Goal: Task Accomplishment & Management: Complete application form

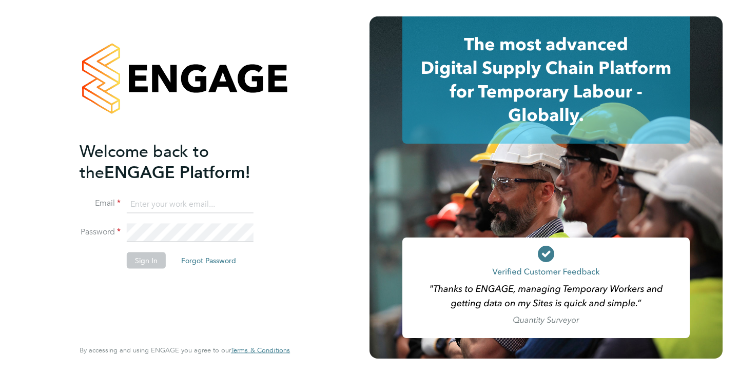
type input "kira@axcis.co.uk"
click at [141, 260] on button "Sign In" at bounding box center [146, 260] width 39 height 16
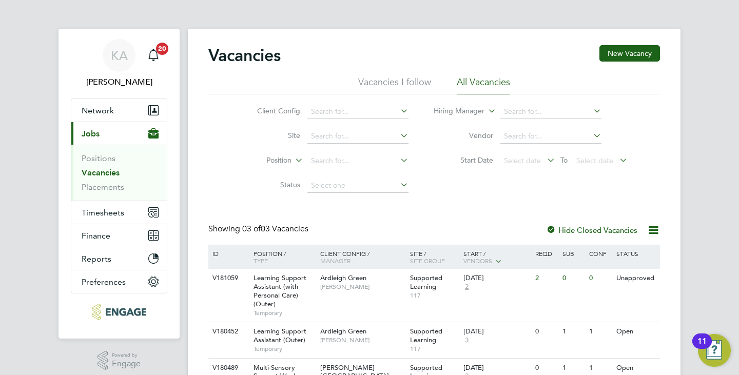
click at [334, 26] on app-barbie "Vacancies New Vacancy Vacancies I follow All Vacancies Client Config Site Posit…" at bounding box center [434, 212] width 493 height 424
click at [230, 117] on li "Client Config" at bounding box center [324, 112] width 193 height 25
click at [107, 169] on link "Vacancies" at bounding box center [101, 173] width 38 height 10
click at [400, 82] on li "Vacancies I follow" at bounding box center [394, 85] width 73 height 18
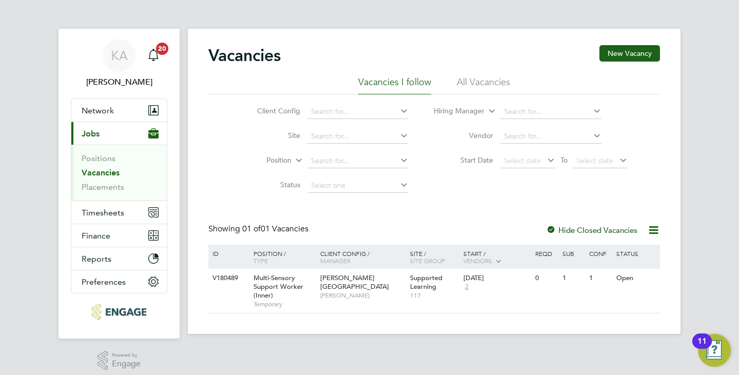
click at [470, 84] on li "All Vacancies" at bounding box center [483, 85] width 53 height 18
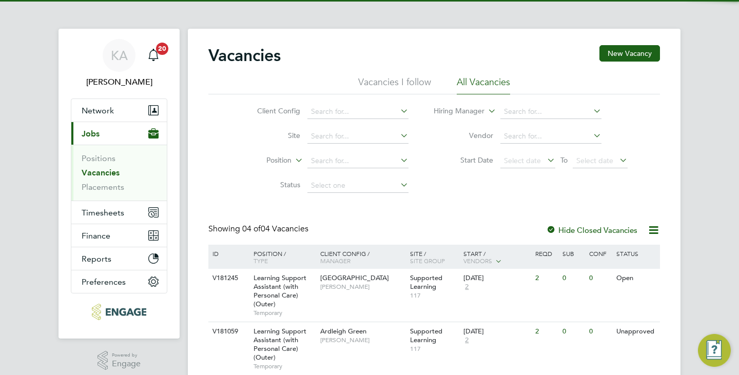
scroll to position [103, 0]
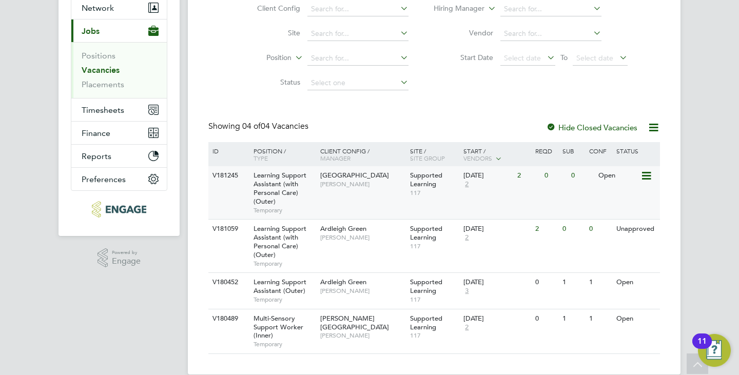
click at [275, 188] on span "Learning Support Assistant (with Personal Care) (Outer)" at bounding box center [280, 188] width 53 height 35
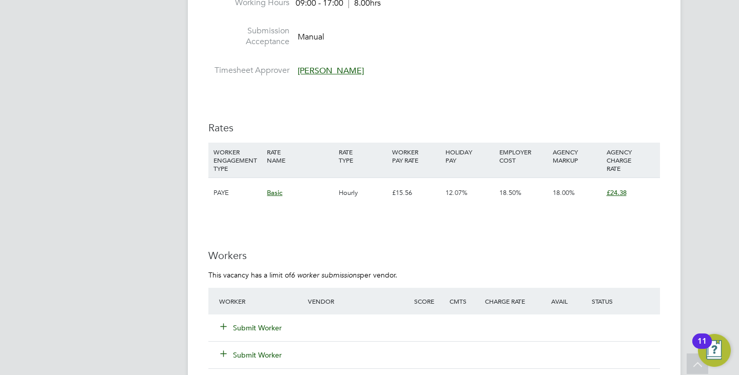
scroll to position [1951, 0]
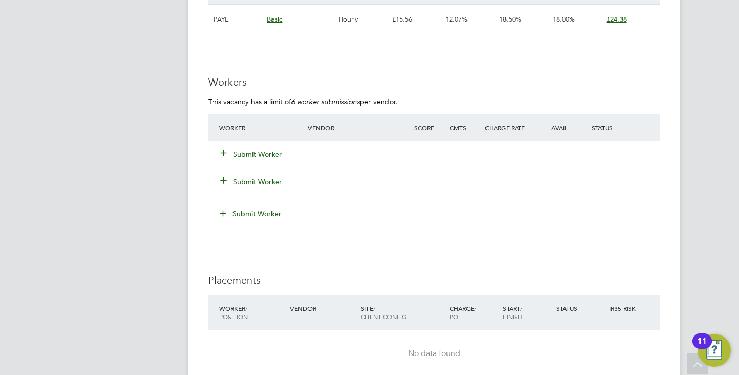
click at [253, 151] on button "Submit Worker" at bounding box center [252, 154] width 62 height 10
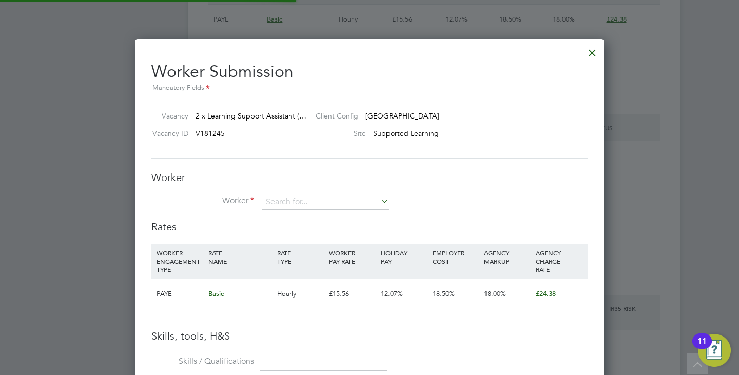
scroll to position [649, 470]
click at [346, 200] on input at bounding box center [325, 202] width 127 height 15
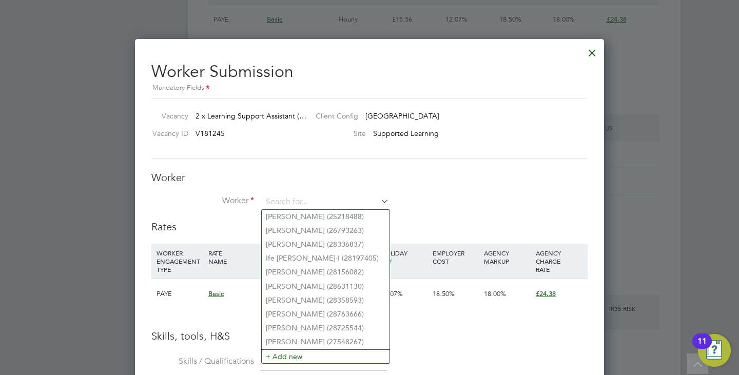
click at [397, 171] on h3 "Worker" at bounding box center [369, 177] width 436 height 13
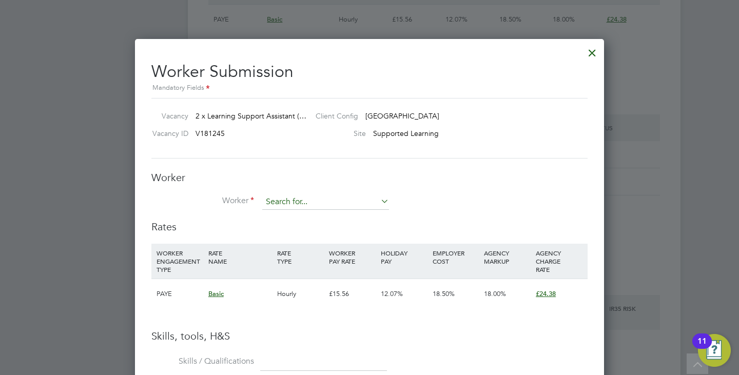
click at [288, 202] on input at bounding box center [325, 202] width 127 height 15
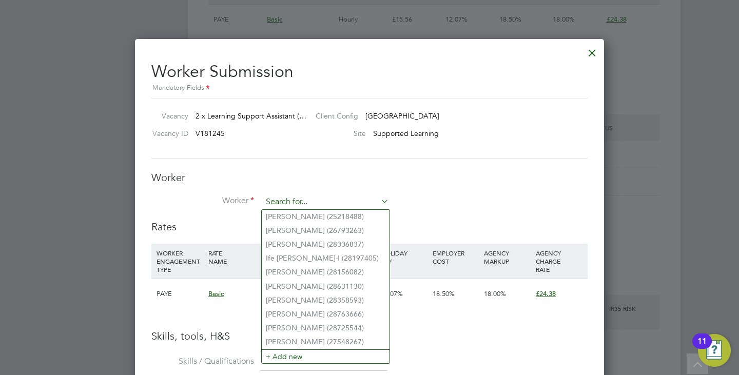
paste input "Mustafa"
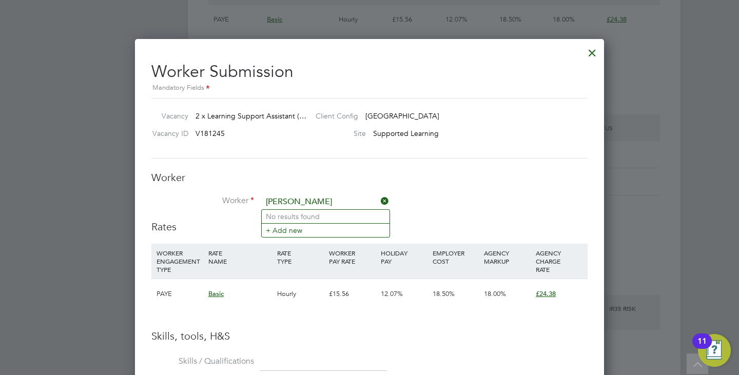
type input "Mustafa"
click at [426, 191] on div "Worker Worker Mustafa Worker Engagement Type" at bounding box center [369, 195] width 436 height 49
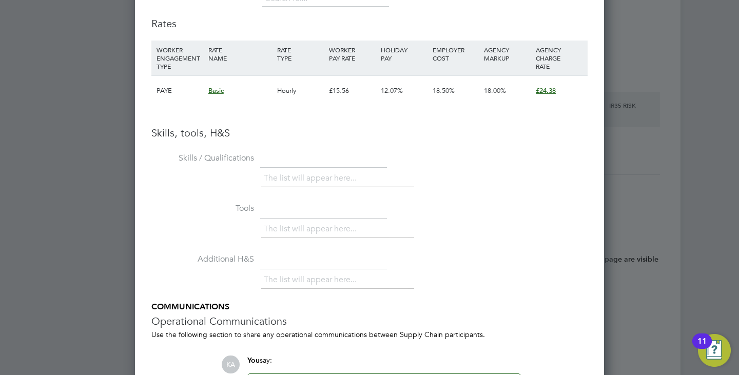
scroll to position [1951, 0]
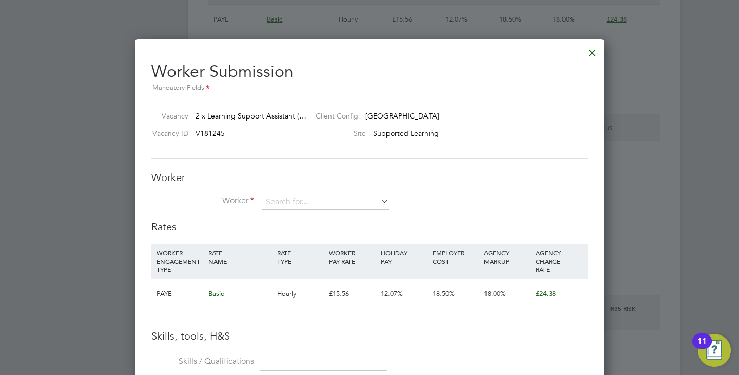
click at [239, 179] on h3 "Worker" at bounding box center [369, 177] width 436 height 13
click at [595, 49] on div at bounding box center [592, 50] width 18 height 18
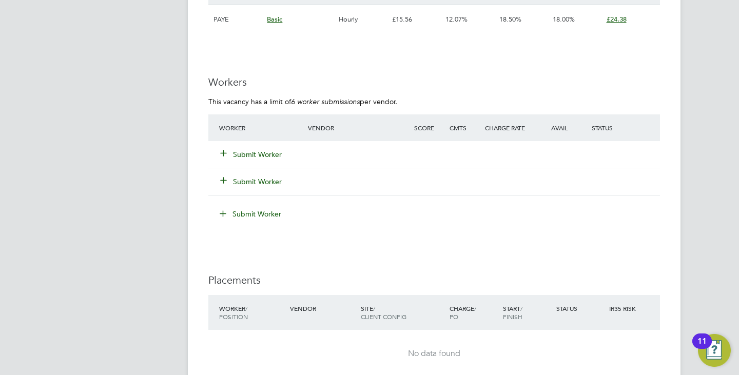
click at [225, 155] on icon at bounding box center [224, 153] width 8 height 8
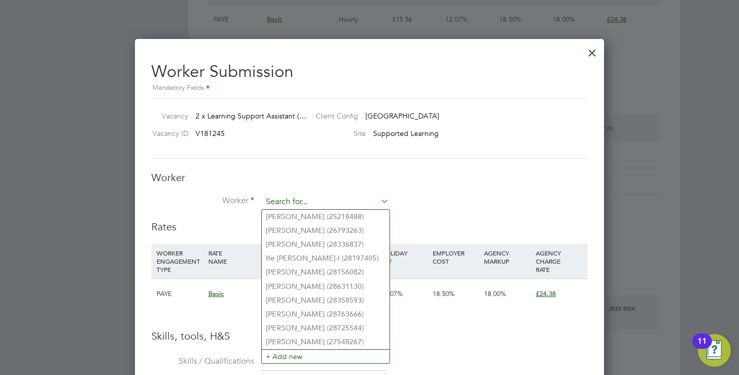
click at [268, 197] on input at bounding box center [325, 202] width 127 height 15
click at [300, 351] on li "+ Add new" at bounding box center [326, 357] width 128 height 14
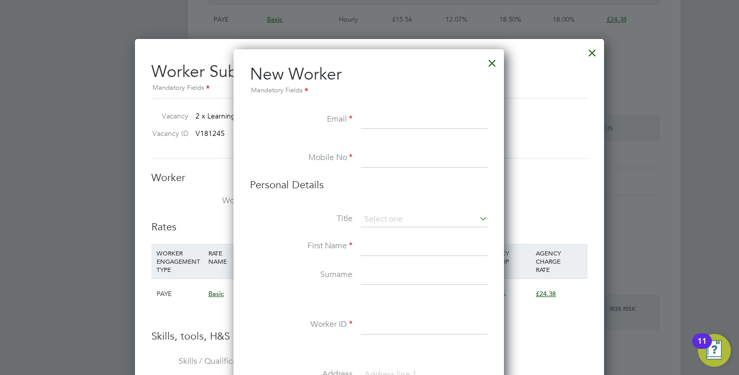
drag, startPoint x: 382, startPoint y: 112, endPoint x: 381, endPoint y: 117, distance: 5.4
click at [382, 112] on input at bounding box center [424, 120] width 127 height 18
paste input "mustafa38383338382828@gmail.com"
type input "mustafa38383338382828@gmail.com"
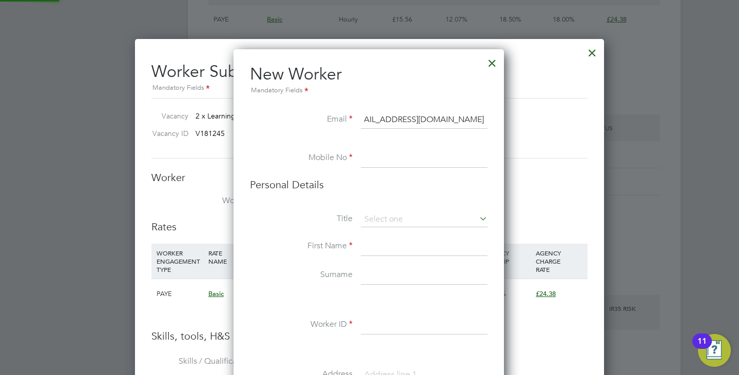
click at [408, 158] on input at bounding box center [424, 158] width 127 height 18
click at [382, 159] on input at bounding box center [424, 158] width 127 height 18
paste input "07460045759"
type input "07460045759"
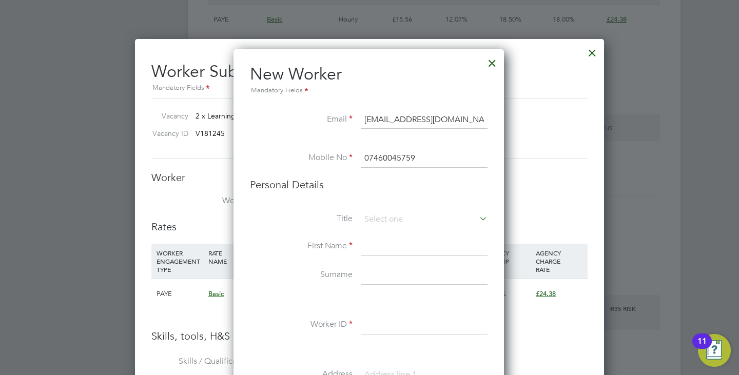
click at [376, 251] on input at bounding box center [424, 247] width 127 height 18
click at [377, 250] on input at bounding box center [424, 247] width 127 height 18
paste input "Mustafa"
type input "Mustafa"
click at [372, 327] on input at bounding box center [424, 325] width 127 height 18
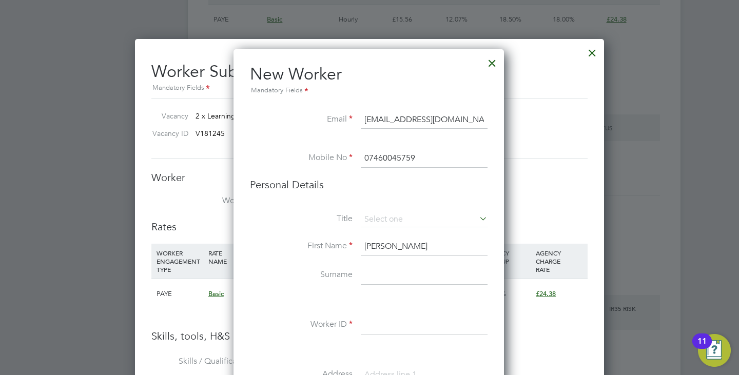
click at [410, 329] on input at bounding box center [424, 325] width 127 height 18
paste input "30792820"
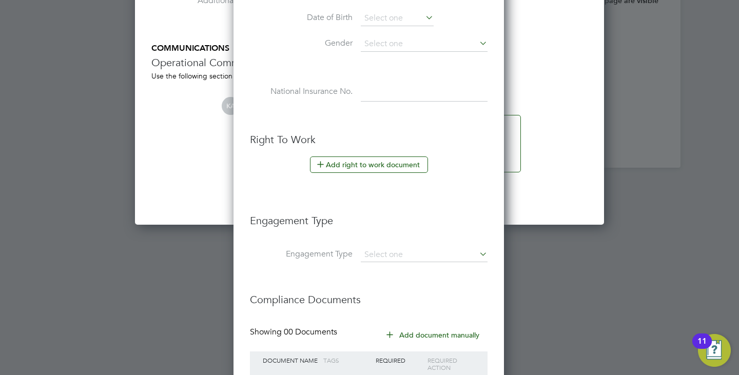
scroll to position [2492, 0]
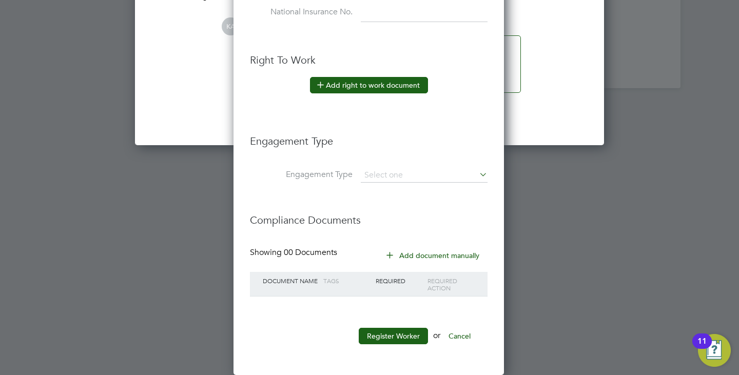
type input "30792820"
click at [383, 87] on button "Add right to work document" at bounding box center [369, 85] width 118 height 16
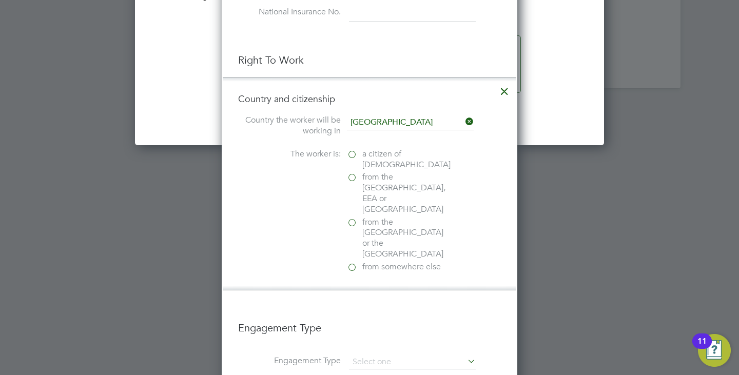
drag, startPoint x: 352, startPoint y: 155, endPoint x: 352, endPoint y: 177, distance: 21.6
click at [352, 155] on label "a citizen of United Kingdom" at bounding box center [398, 160] width 103 height 22
click at [0, 0] on input "a citizen of United Kingdom" at bounding box center [0, 0] width 0 height 0
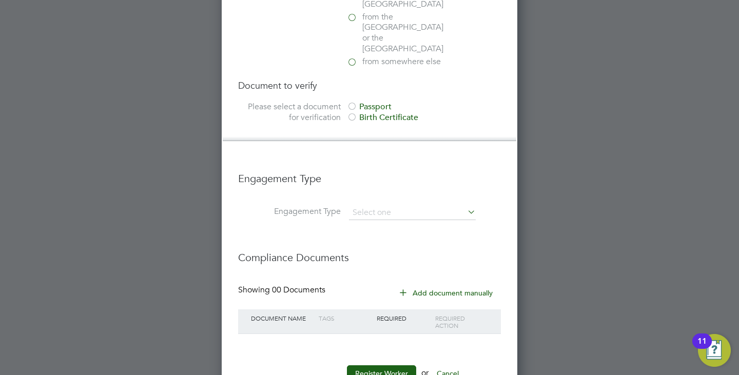
scroll to position [2646, 0]
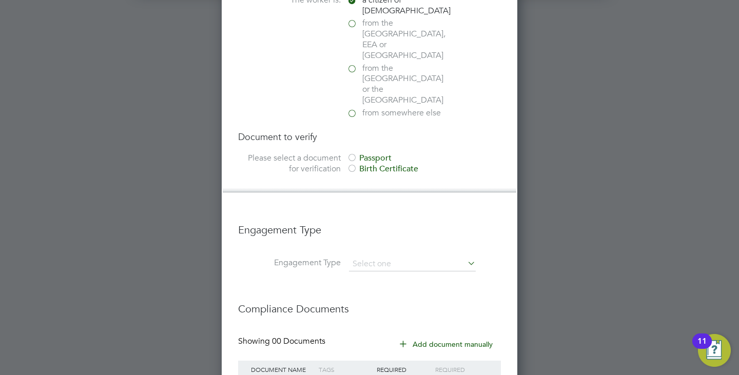
click at [354, 153] on div at bounding box center [352, 158] width 10 height 10
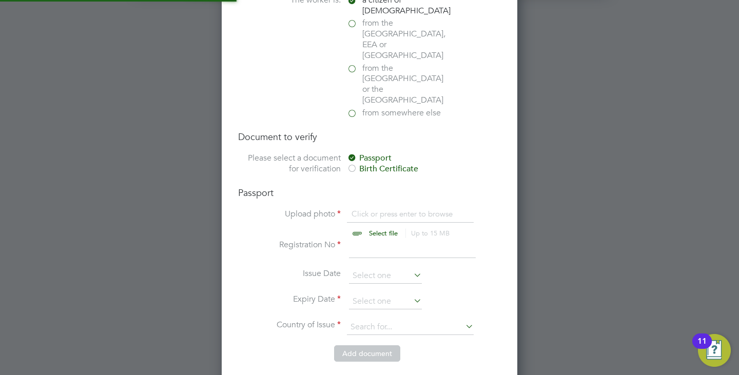
scroll to position [1275, 296]
click at [364, 187] on div "Passport Upload photo Click or press enter to browse Select file Up to 15 MB Dr…" at bounding box center [369, 266] width 263 height 159
click at [364, 240] on input at bounding box center [412, 249] width 127 height 18
type input "546517236"
click at [363, 294] on input at bounding box center [385, 301] width 73 height 15
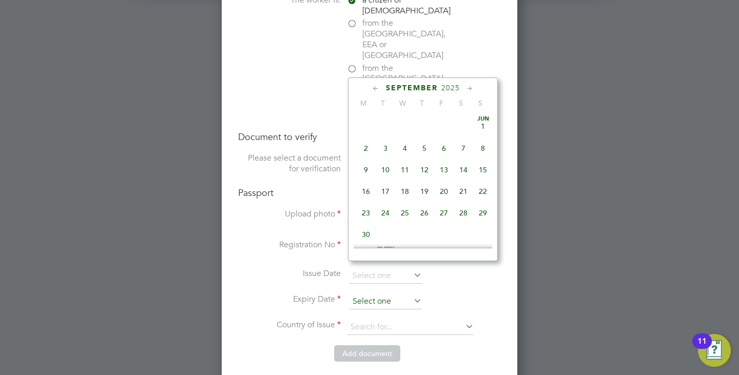
scroll to position [377, 0]
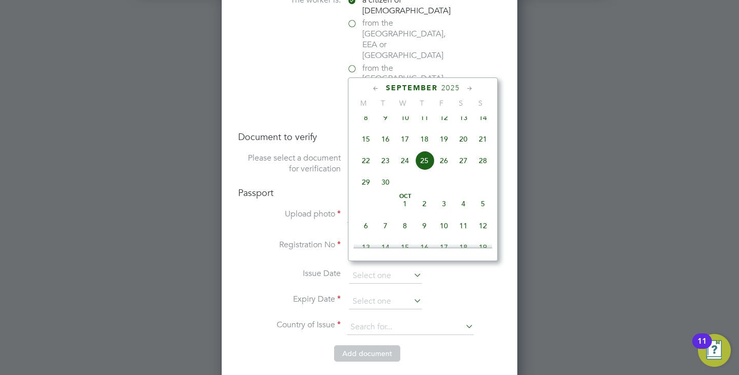
click at [446, 88] on span "2025" at bounding box center [450, 88] width 18 height 9
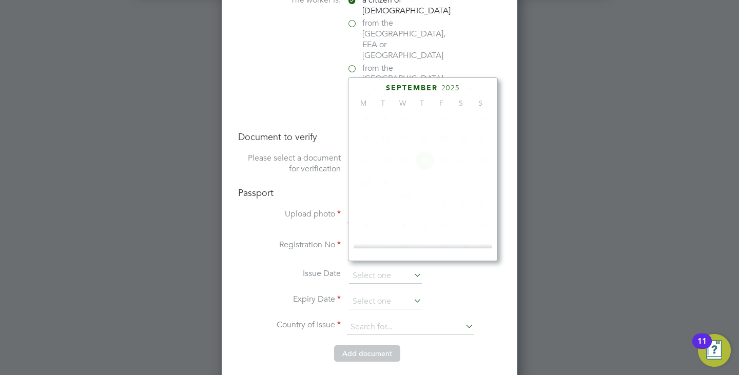
scroll to position [272, 0]
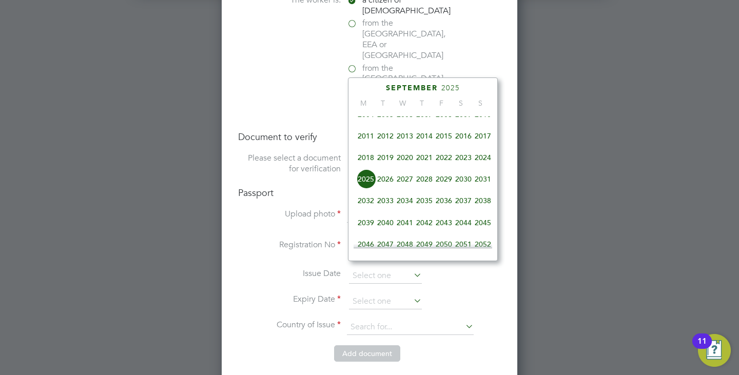
click at [401, 186] on span "2027" at bounding box center [405, 179] width 20 height 20
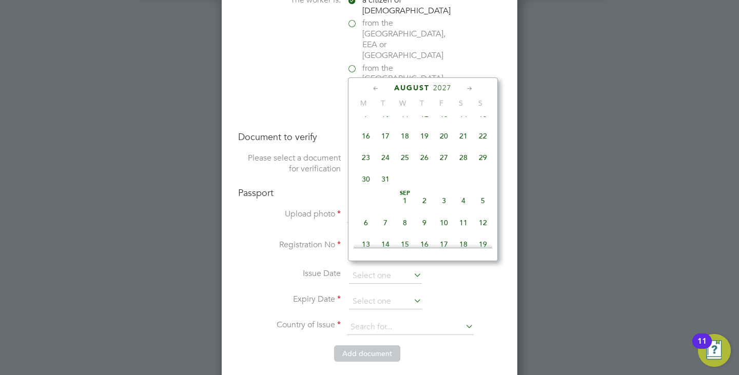
click at [467, 87] on icon at bounding box center [470, 88] width 10 height 11
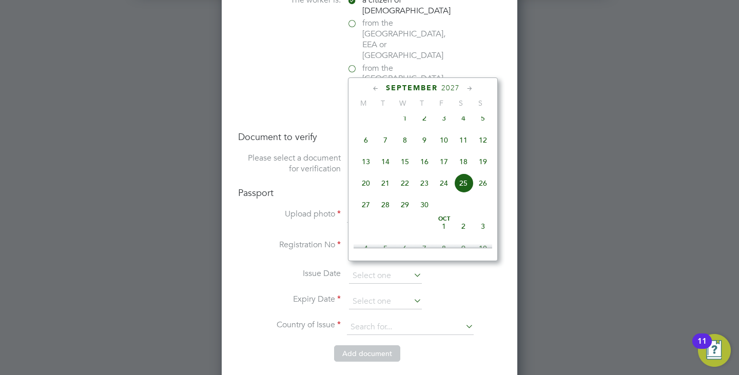
click at [467, 87] on icon at bounding box center [470, 88] width 10 height 11
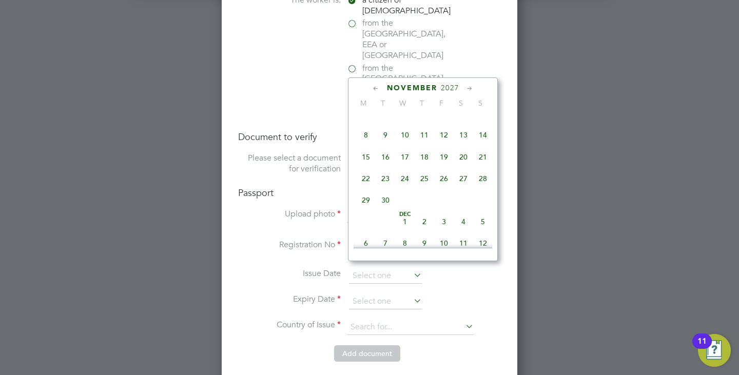
click at [467, 87] on icon at bounding box center [470, 88] width 10 height 11
click at [400, 186] on span "22" at bounding box center [405, 176] width 20 height 20
type input "22 Dec 2027"
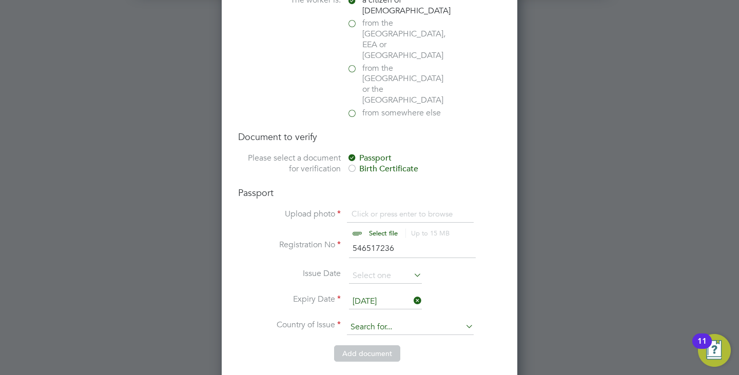
click at [360, 320] on input at bounding box center [410, 327] width 127 height 15
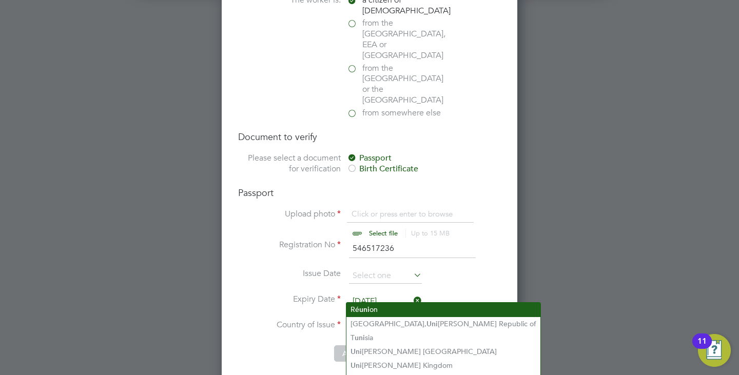
scroll to position [2800, 0]
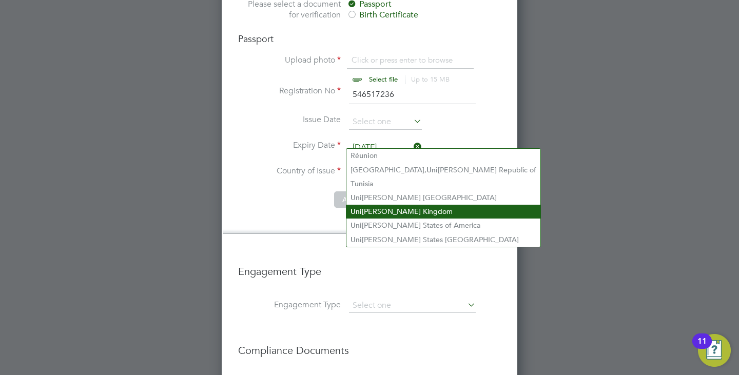
click at [387, 214] on li "Uni ted Kingdom" at bounding box center [444, 212] width 194 height 14
type input "United Kingdom"
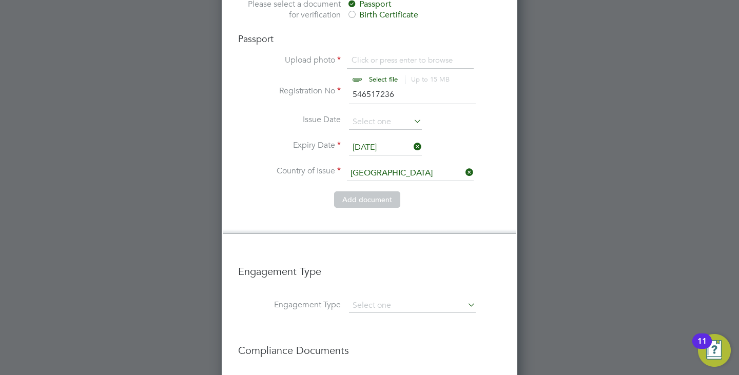
click at [370, 55] on input "file" at bounding box center [393, 70] width 161 height 31
type input "C:\fakepath\TrustID_30792820__20250701_200215_660.pdf"
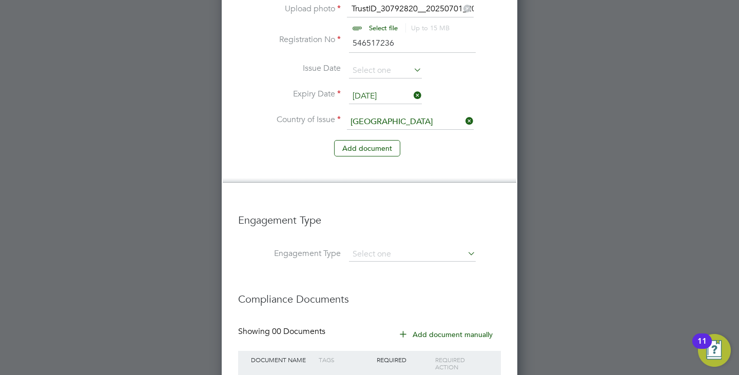
scroll to position [2899, 0]
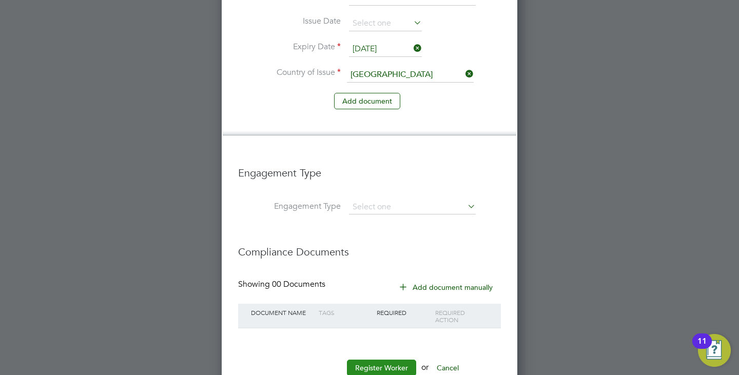
click at [390, 360] on button "Register Worker" at bounding box center [381, 368] width 69 height 16
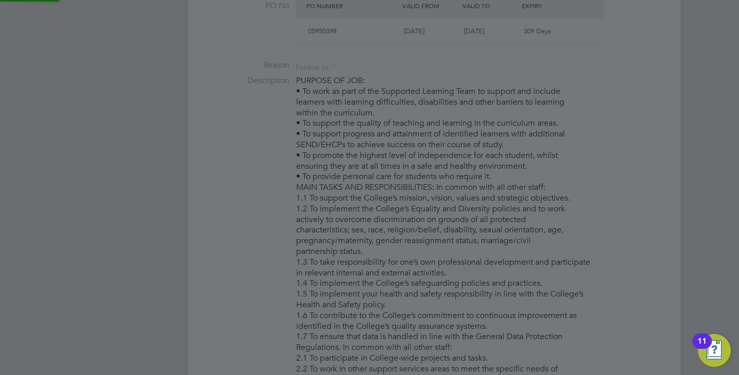
scroll to position [0, 0]
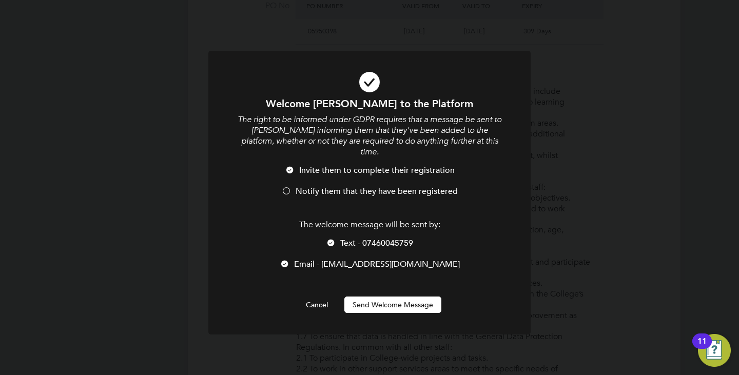
click at [288, 187] on div at bounding box center [286, 192] width 10 height 10
click at [392, 297] on button "Send Welcome Message" at bounding box center [392, 305] width 97 height 16
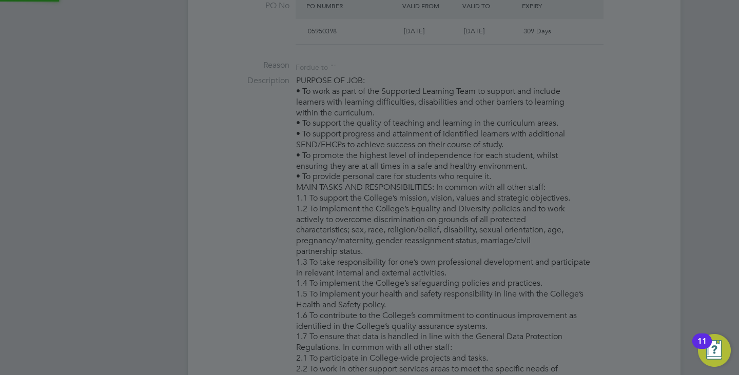
scroll to position [941, 272]
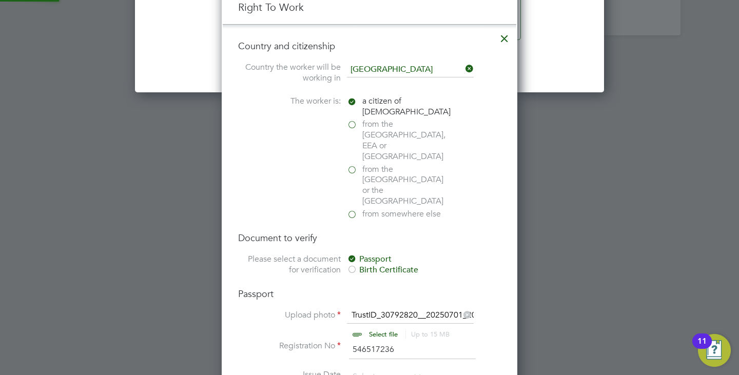
type input "Mustafa (30792820)"
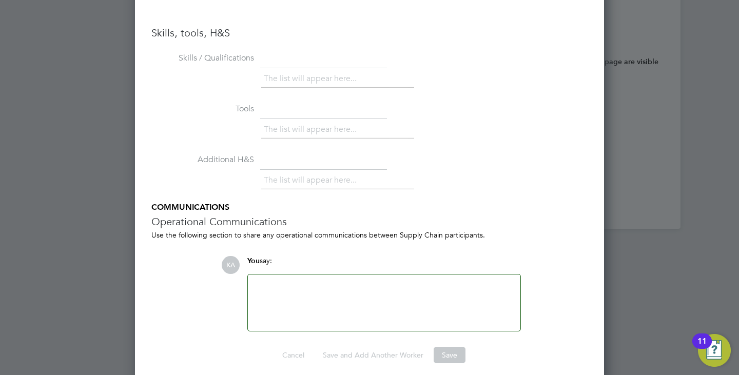
scroll to position [2360, 0]
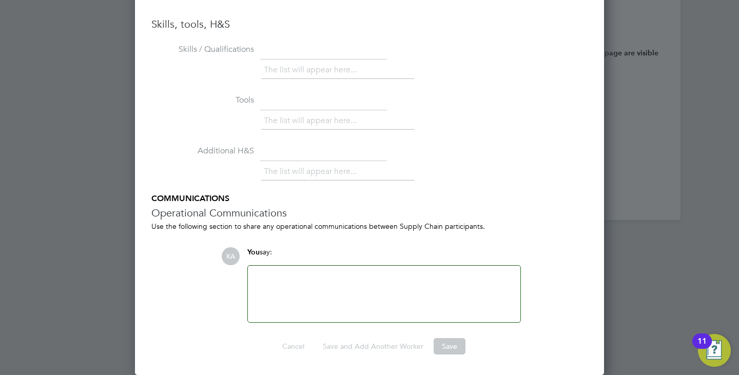
click at [296, 292] on div at bounding box center [384, 294] width 260 height 44
click at [297, 281] on div at bounding box center [384, 294] width 260 height 44
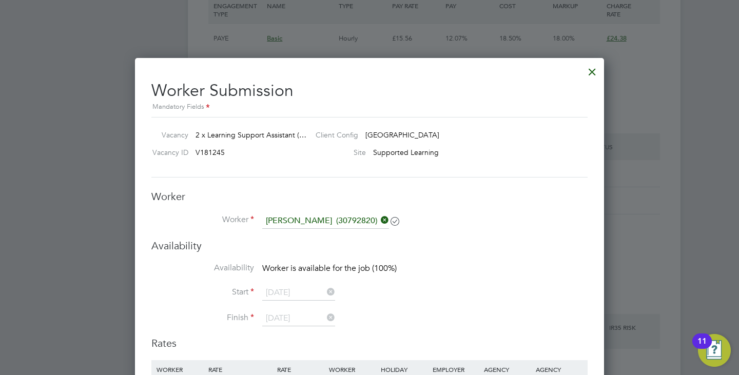
scroll to position [1950, 0]
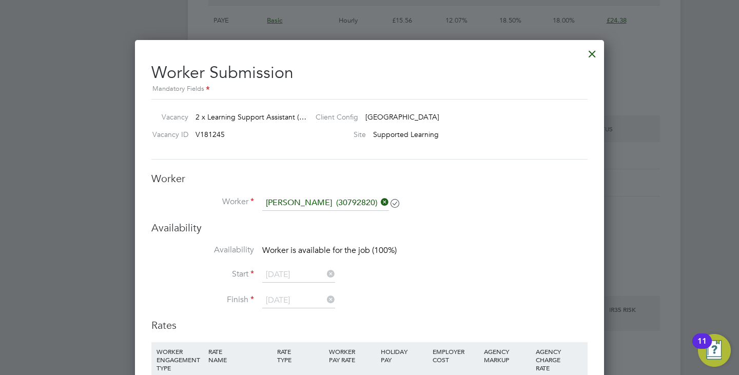
click at [325, 276] on icon at bounding box center [325, 274] width 0 height 14
click at [319, 247] on span "Worker is not available for the job (0%)" at bounding box center [331, 250] width 139 height 10
click at [325, 278] on icon at bounding box center [325, 274] width 0 height 14
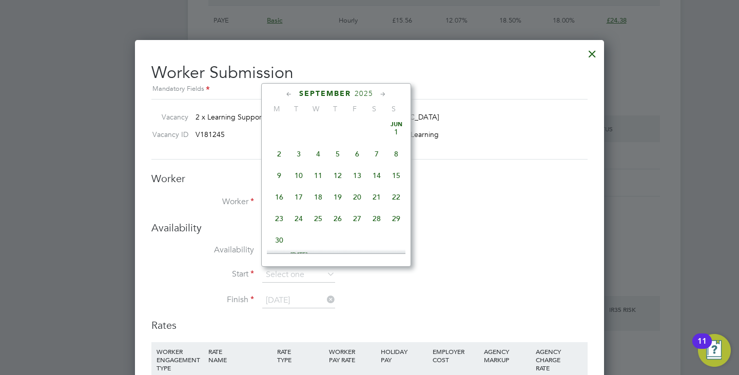
scroll to position [377, 0]
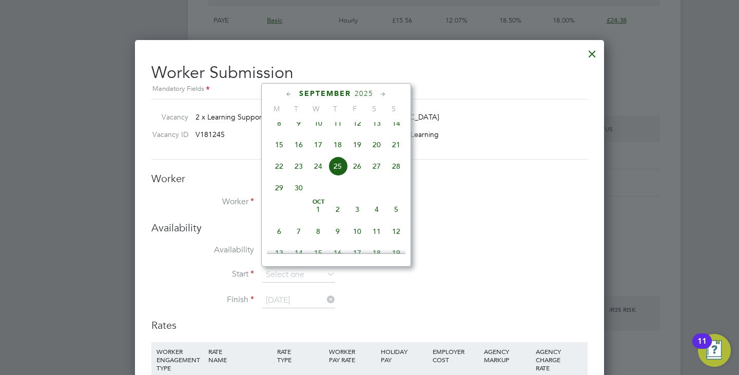
click at [335, 172] on span "25" at bounding box center [338, 167] width 20 height 20
type input "25 Sep 2025"
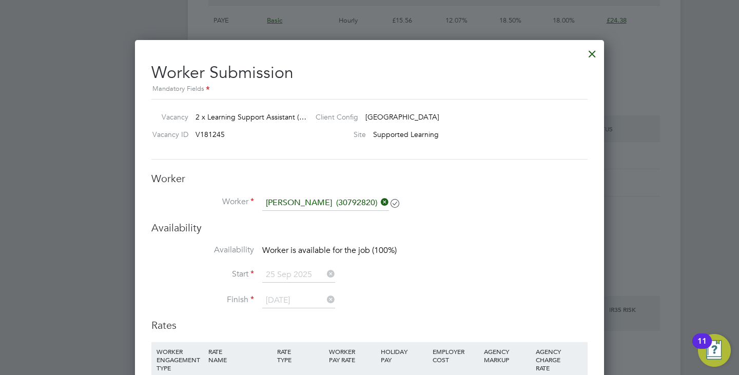
click at [367, 305] on li "Finish 03 Jul 2026" at bounding box center [369, 306] width 436 height 26
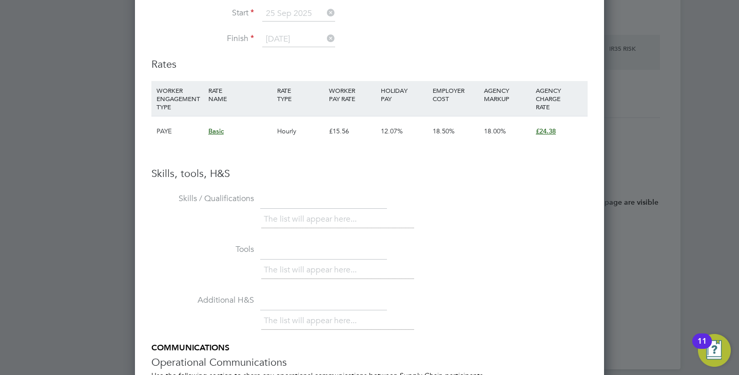
scroll to position [2206, 0]
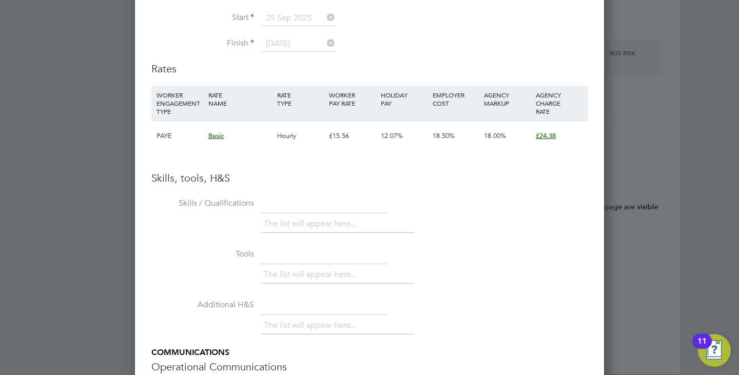
click at [211, 178] on h3 "Skills, tools, H&S" at bounding box center [369, 177] width 436 height 13
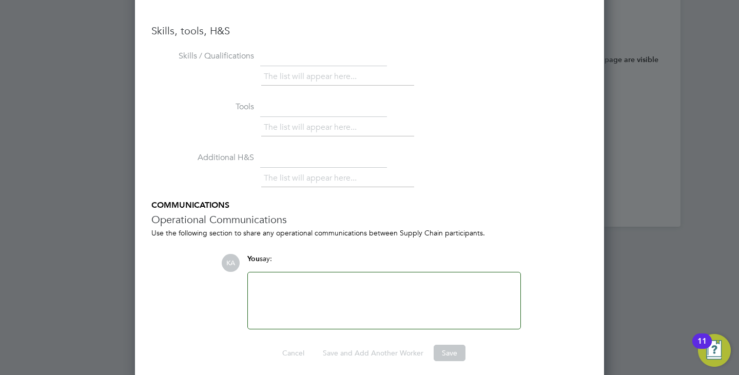
scroll to position [2360, 0]
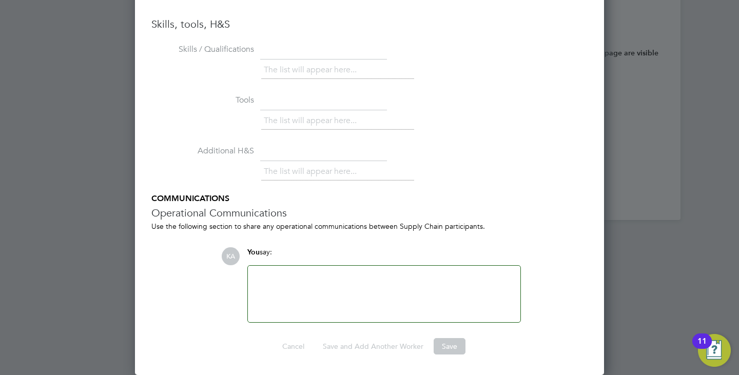
click at [313, 290] on div at bounding box center [384, 294] width 260 height 44
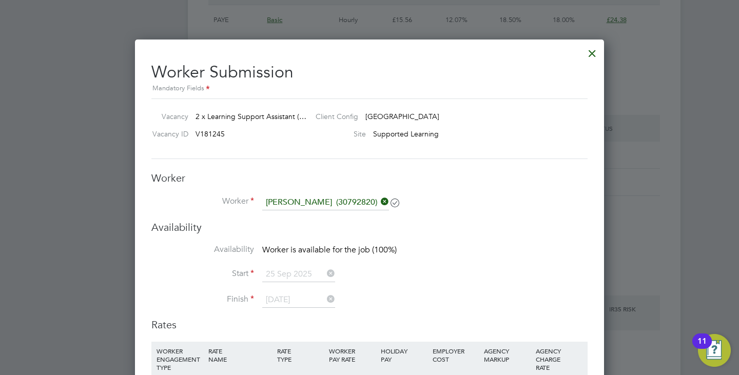
scroll to position [1950, 0]
click at [396, 203] on icon at bounding box center [395, 203] width 8 height 8
click at [592, 52] on div at bounding box center [592, 51] width 18 height 18
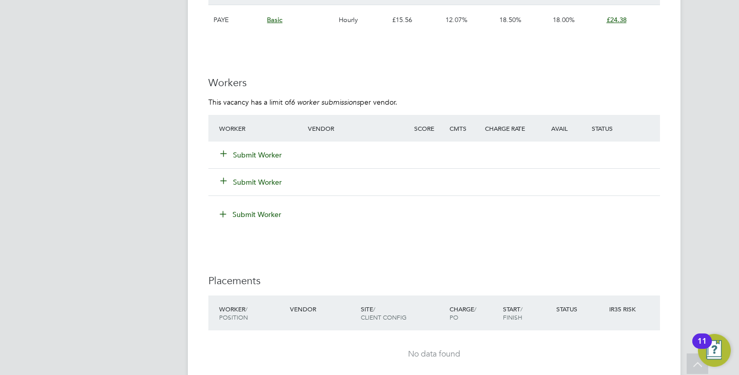
scroll to position [1951, 0]
click at [255, 159] on button "Submit Worker" at bounding box center [252, 154] width 62 height 10
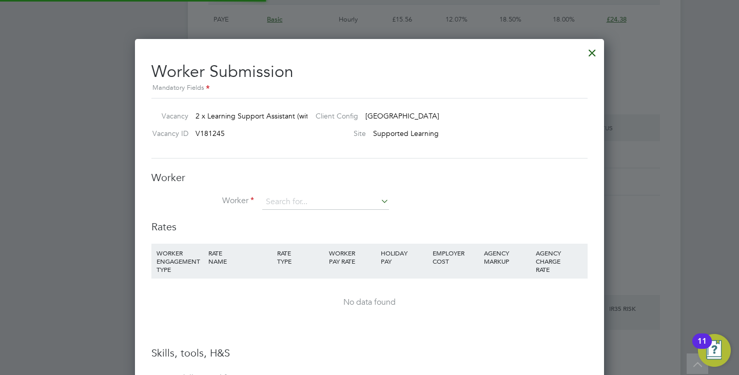
scroll to position [15, 267]
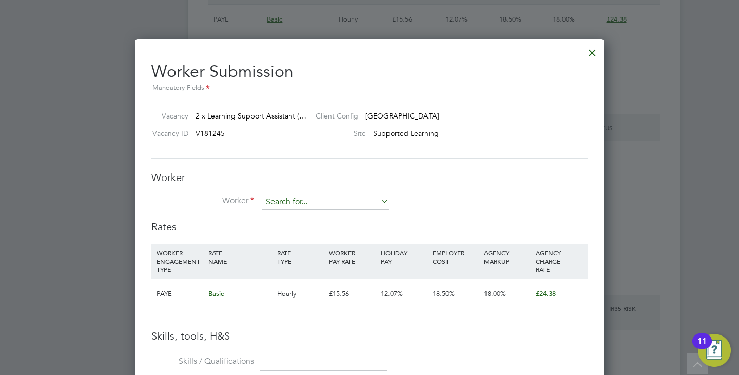
click at [311, 203] on input at bounding box center [325, 202] width 127 height 15
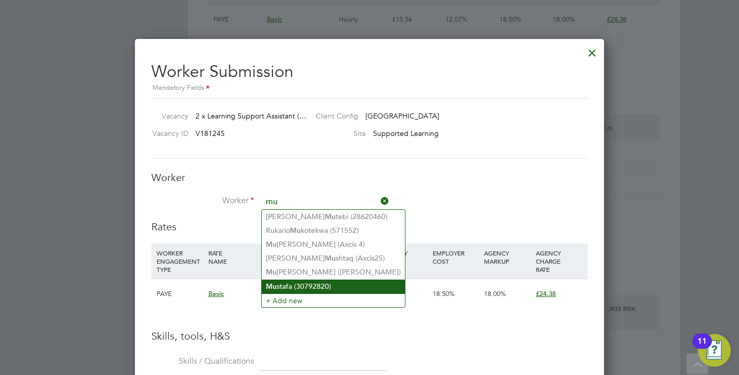
click at [314, 281] on li "Mu stafa (30792820)" at bounding box center [333, 287] width 143 height 14
type input "Mustafa (30792820)"
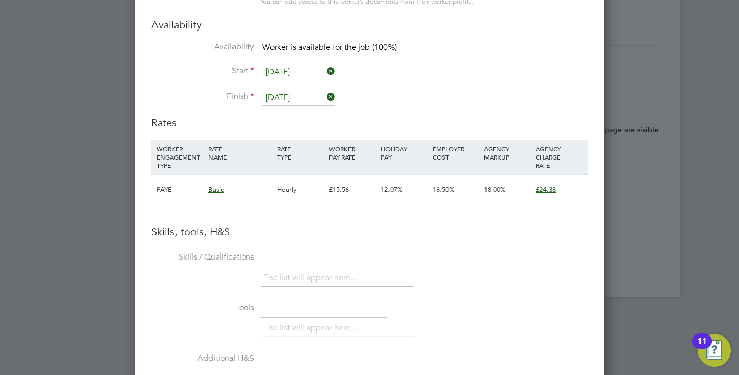
scroll to position [2234, 0]
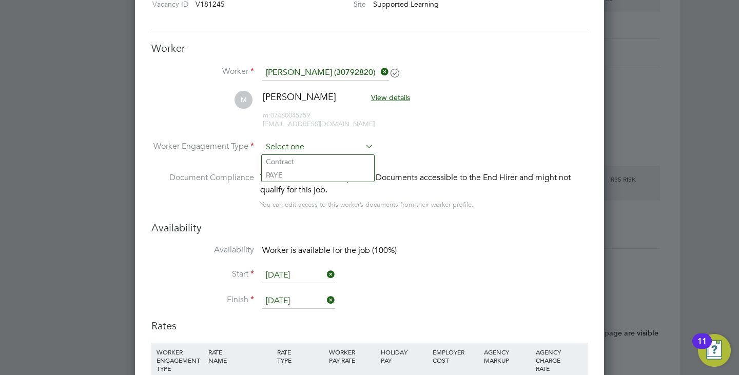
click at [293, 140] on input at bounding box center [317, 147] width 111 height 15
click at [308, 156] on li "Contract" at bounding box center [318, 161] width 112 height 13
type input "Contract"
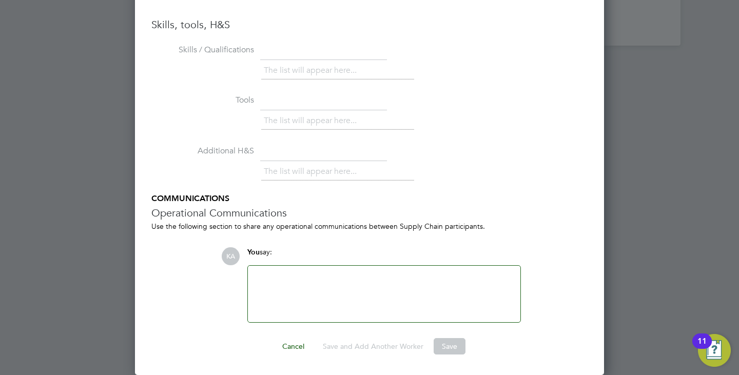
click at [333, 277] on div at bounding box center [384, 294] width 260 height 44
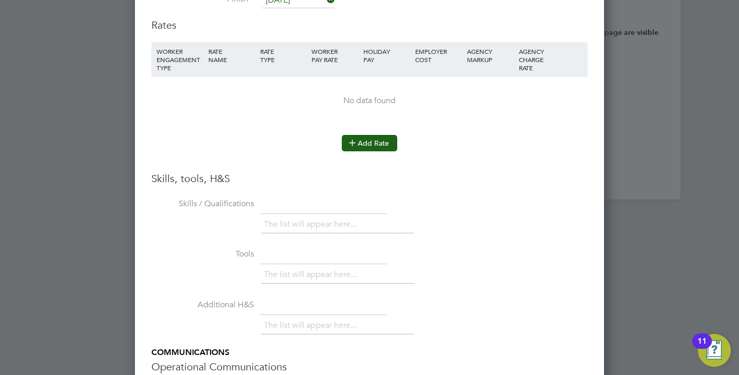
click at [364, 144] on button "Add Rate" at bounding box center [369, 143] width 55 height 16
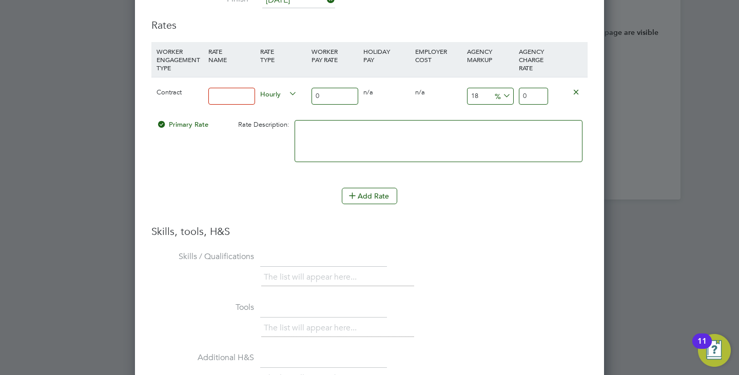
click at [233, 97] on input at bounding box center [231, 96] width 47 height 17
type input "Basic"
click at [341, 95] on input "0" at bounding box center [335, 96] width 47 height 17
click at [326, 93] on input "0" at bounding box center [335, 96] width 47 height 17
click at [531, 95] on input "0" at bounding box center [533, 96] width 29 height 17
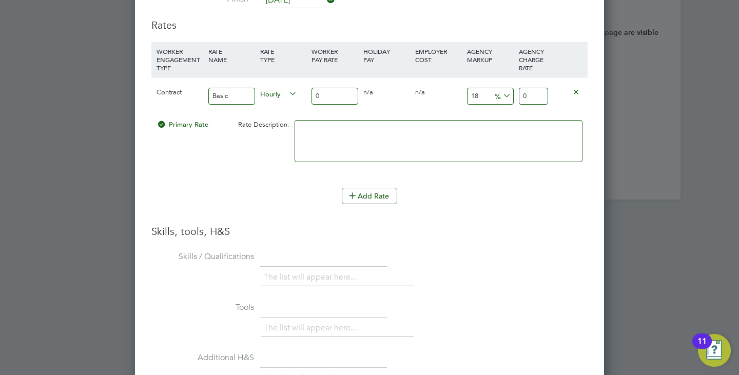
click at [337, 97] on input "0" at bounding box center [335, 96] width 47 height 17
type input "1"
type input "1.18"
type input "16"
type input "18.88"
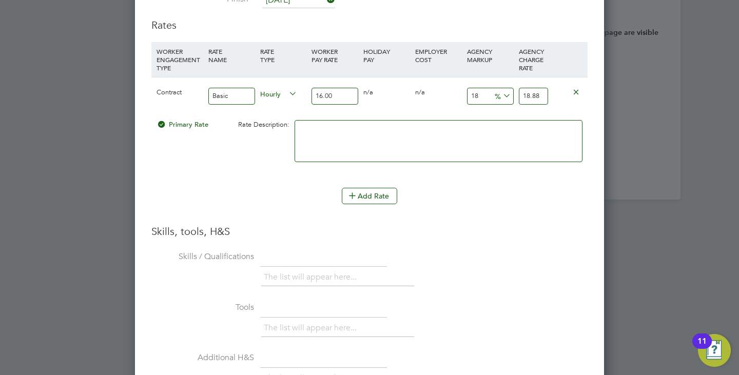
click at [404, 144] on textarea at bounding box center [439, 141] width 288 height 42
click at [342, 95] on input "16.00" at bounding box center [335, 96] width 47 height 17
type input "1"
type input "1.18"
type input "13"
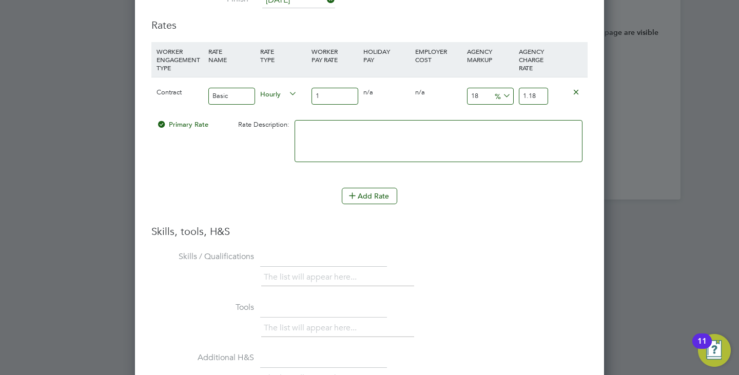
type input "15.34"
type input "13.6"
type input "16.048"
type input "13.69"
type input "16.1542"
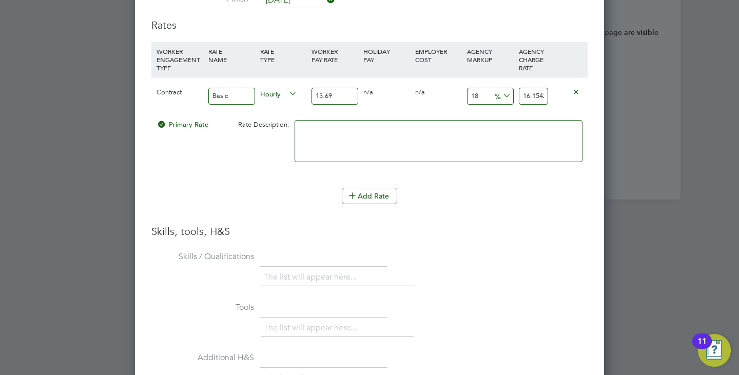
type input "13.69"
click at [487, 98] on input "18" at bounding box center [490, 96] width 47 height 17
click at [427, 129] on textarea at bounding box center [439, 141] width 288 height 42
click at [374, 191] on button "Add Rate" at bounding box center [369, 196] width 55 height 16
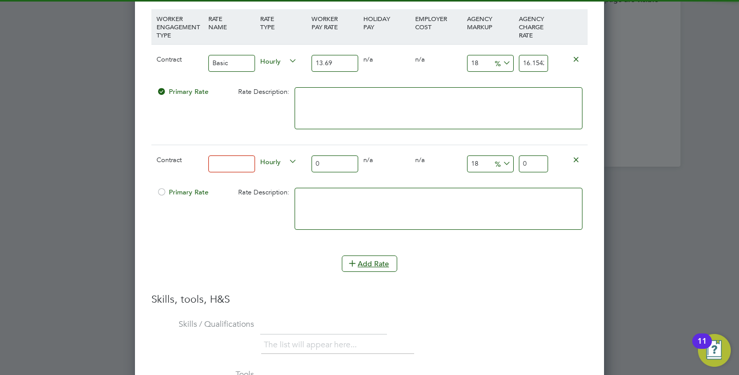
scroll to position [2432, 0]
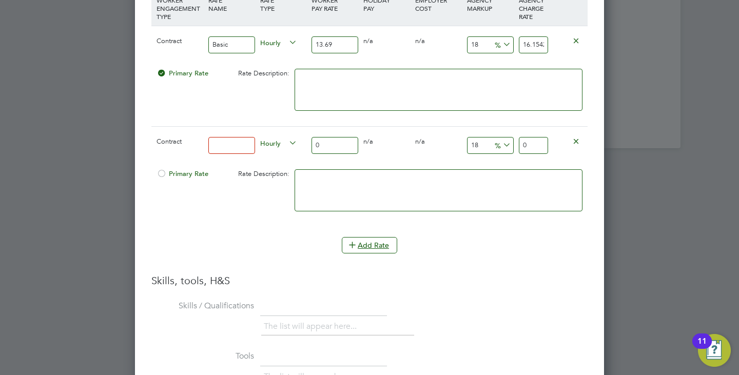
click at [574, 138] on icon at bounding box center [576, 141] width 8 height 8
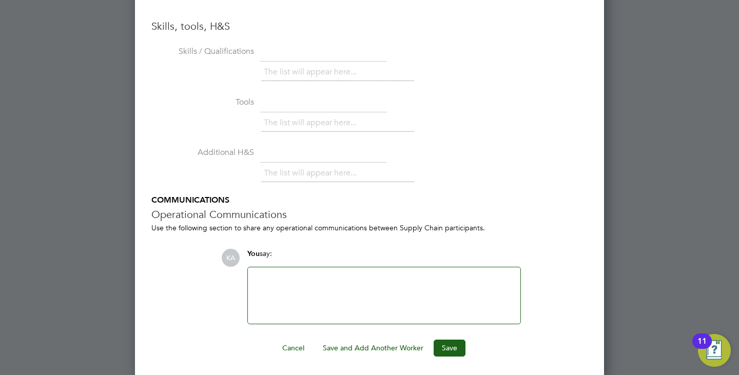
scroll to position [2588, 0]
click at [300, 183] on div "The list will appear here..." at bounding box center [337, 173] width 153 height 21
click at [297, 168] on li "The list will appear here..." at bounding box center [312, 172] width 97 height 14
click at [449, 351] on button "Save" at bounding box center [450, 346] width 32 height 16
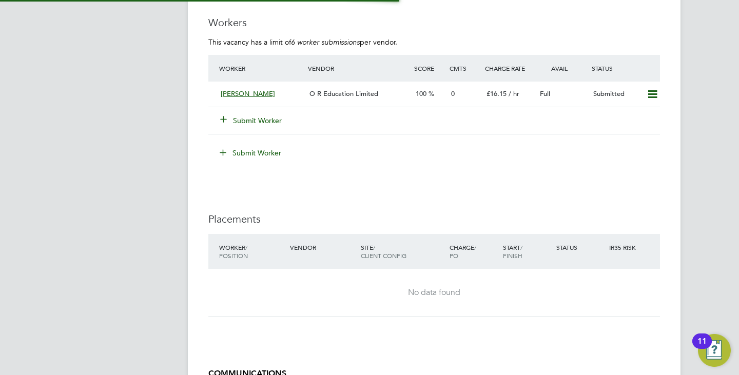
scroll to position [1951, 0]
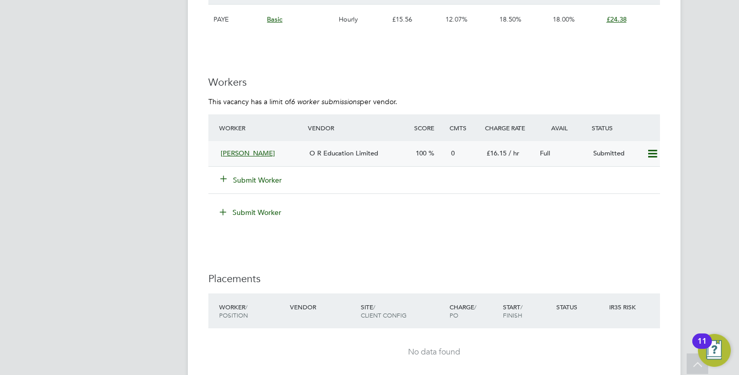
click at [249, 144] on div "Mustafa O R Education Limited 100 0 £16.15 / hr Full Submitted" at bounding box center [434, 153] width 452 height 25
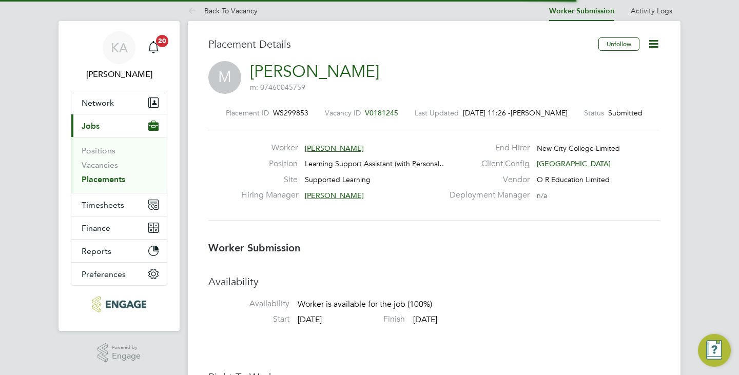
scroll to position [5, 5]
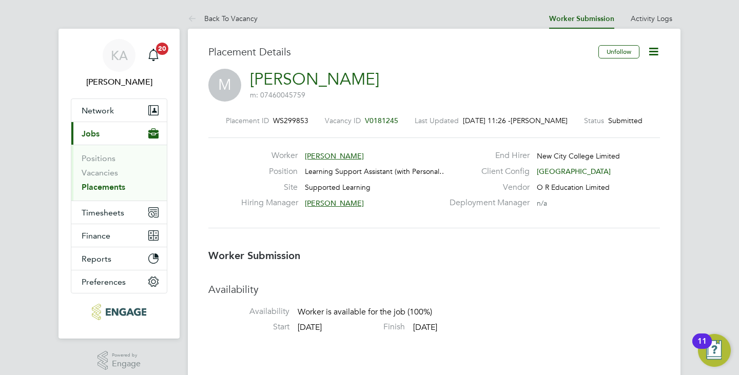
click at [658, 54] on icon at bounding box center [653, 51] width 13 height 13
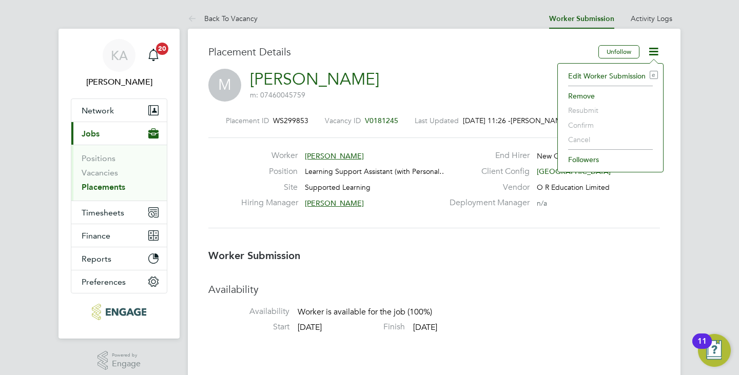
click at [590, 78] on li "Edit Worker Submission e" at bounding box center [610, 76] width 95 height 14
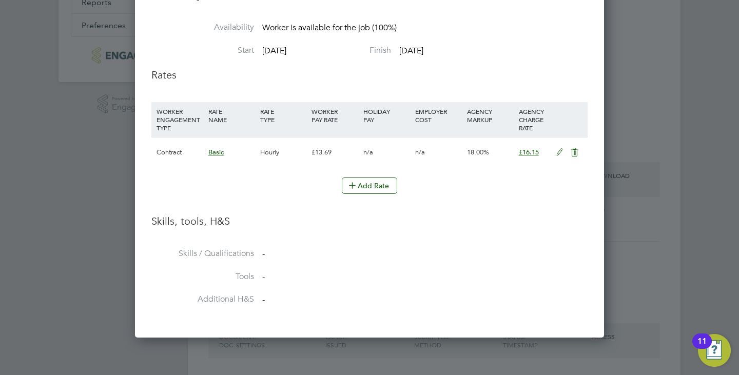
click at [210, 239] on li "Skills, tools, H&S" at bounding box center [369, 232] width 436 height 34
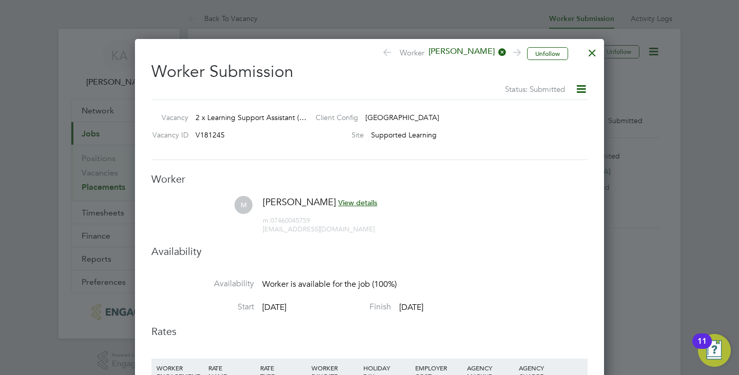
click at [338, 201] on span "View details" at bounding box center [357, 202] width 39 height 9
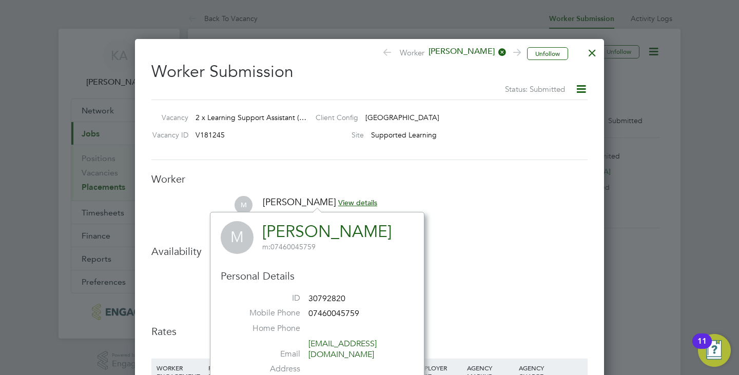
click at [458, 219] on li "M Mustafa View details m: 07460045759 mustafa38383338382828@gmail.com" at bounding box center [369, 220] width 436 height 49
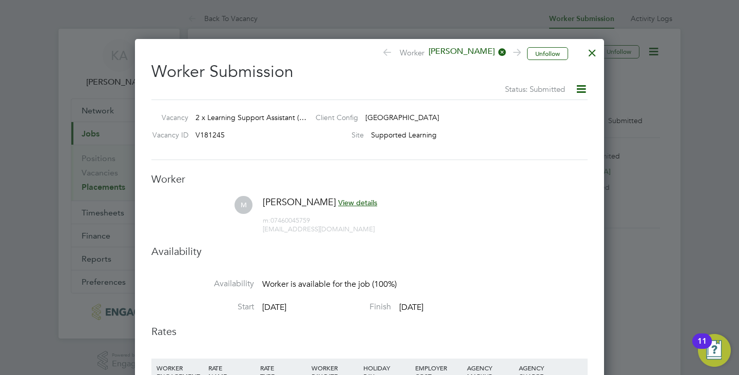
click at [592, 53] on div at bounding box center [592, 50] width 18 height 18
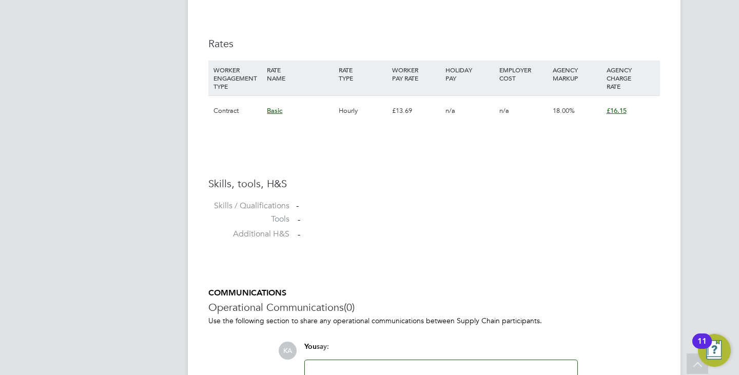
click at [282, 217] on label "Tools" at bounding box center [248, 219] width 81 height 11
click at [301, 225] on li "Tools -" at bounding box center [434, 221] width 452 height 15
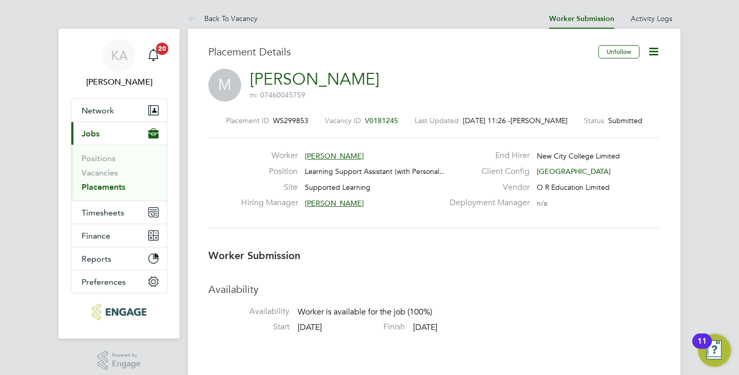
click at [231, 13] on li "Back To Vacancy" at bounding box center [223, 18] width 70 height 21
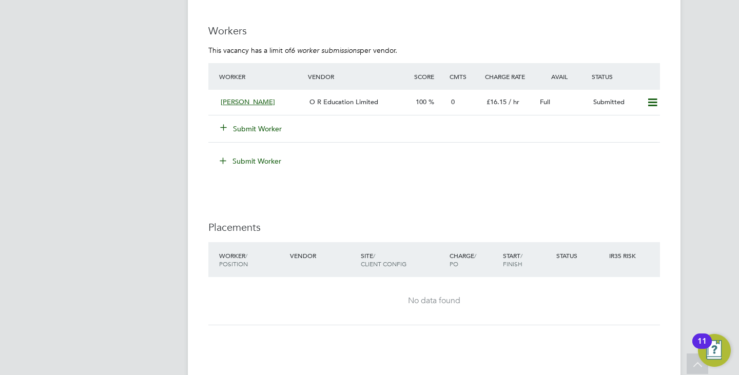
click at [264, 126] on button "Submit Worker" at bounding box center [252, 129] width 62 height 10
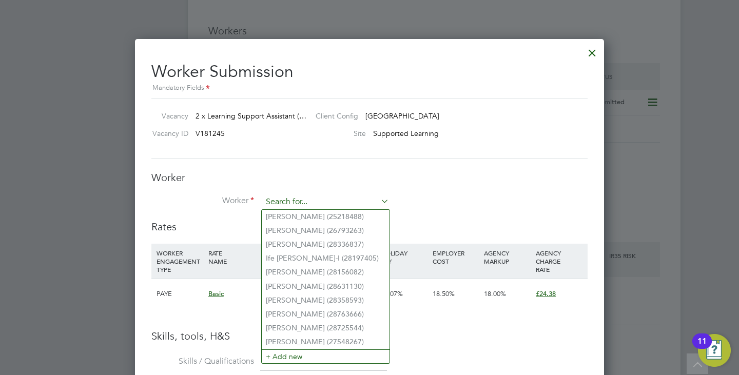
click at [313, 195] on input at bounding box center [325, 202] width 127 height 15
click at [312, 350] on li "+ Add new" at bounding box center [326, 357] width 128 height 14
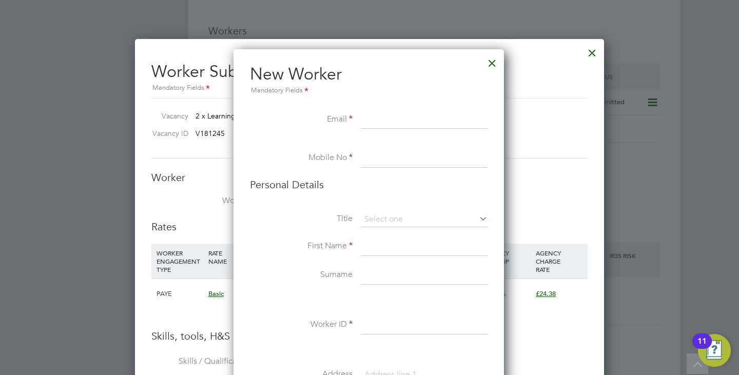
click at [371, 113] on input at bounding box center [424, 120] width 127 height 18
paste input "kate.kap@aol.com"
type input "kate.kap@aol.com"
click at [387, 160] on input at bounding box center [424, 158] width 127 height 18
drag, startPoint x: 386, startPoint y: 166, endPoint x: 387, endPoint y: 155, distance: 11.4
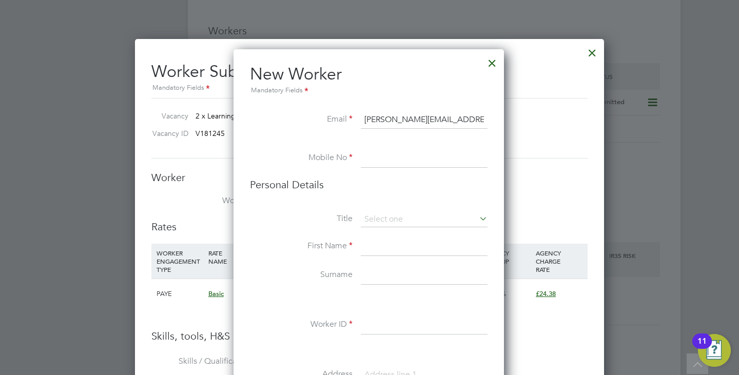
click at [386, 166] on input at bounding box center [424, 158] width 127 height 18
paste input "07913130771"
type input "07913130771"
click at [375, 246] on input at bounding box center [424, 247] width 127 height 18
click at [380, 247] on input at bounding box center [424, 247] width 127 height 18
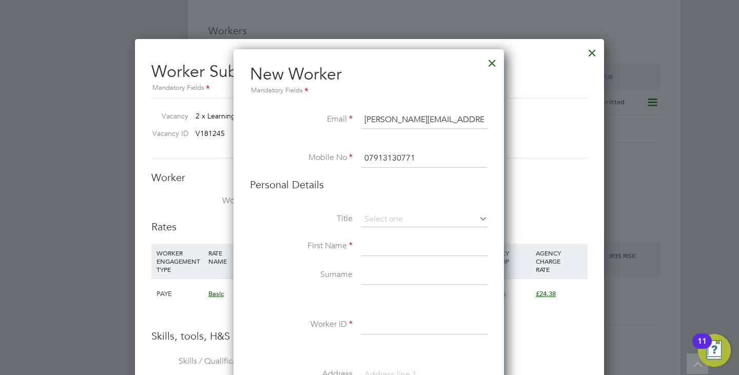
paste input "Katarzyna"
type input "Katarzyna"
click at [371, 318] on input at bounding box center [424, 325] width 127 height 18
click at [402, 282] on input at bounding box center [424, 275] width 127 height 18
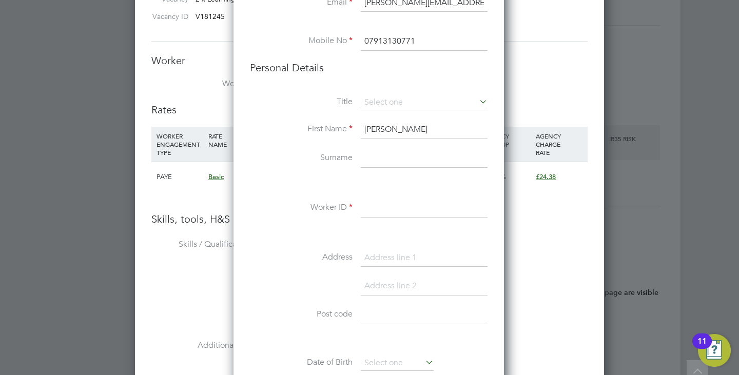
scroll to position [2259, 0]
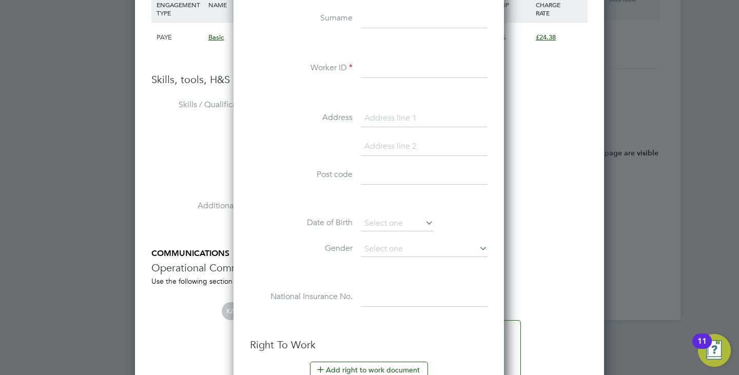
click at [393, 68] on input at bounding box center [424, 69] width 127 height 18
paste input "30161478"
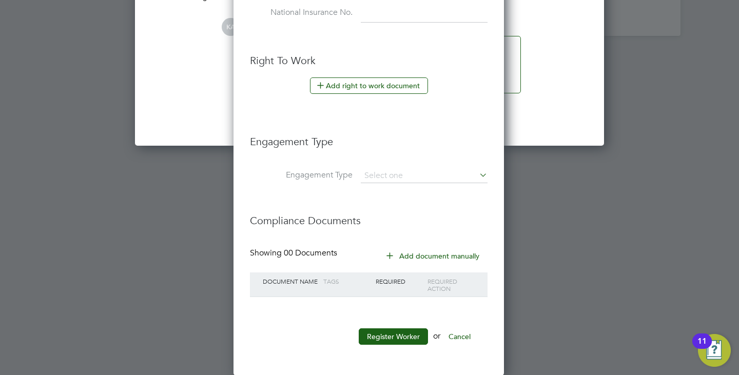
scroll to position [2544, 0]
type input "30161478"
click at [405, 167] on li "Engagement Type" at bounding box center [369, 146] width 238 height 44
click at [403, 172] on input at bounding box center [424, 175] width 127 height 14
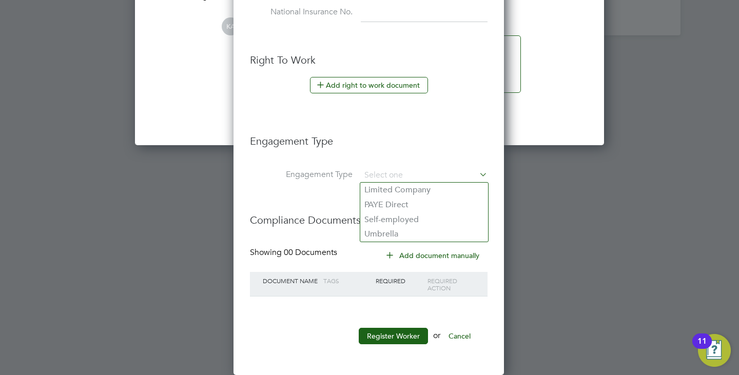
click at [391, 145] on h3 "Engagement Type" at bounding box center [369, 136] width 238 height 24
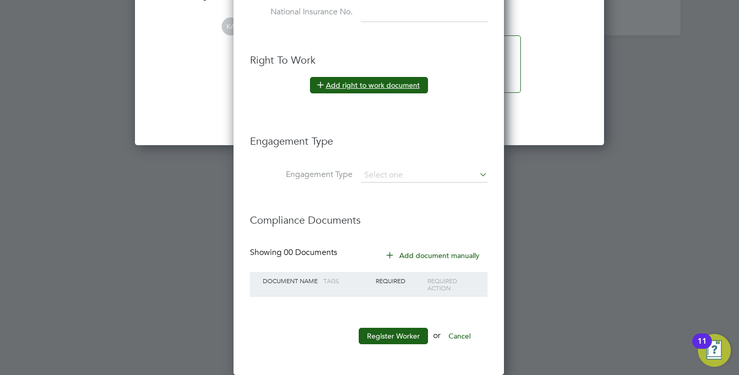
click at [388, 91] on button "Add right to work document" at bounding box center [369, 85] width 118 height 16
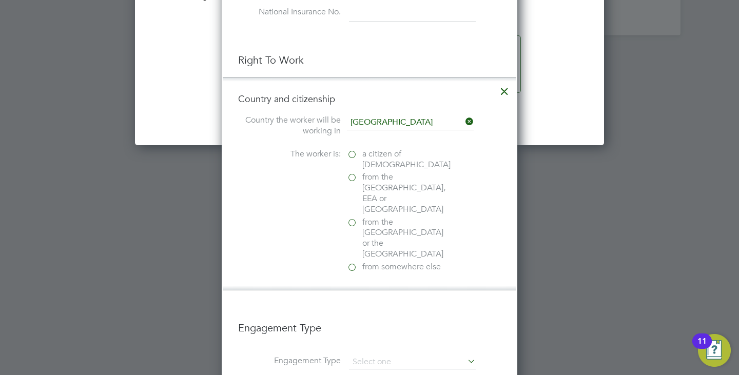
click at [350, 178] on label "from the EU, EEA or Switzerland" at bounding box center [398, 193] width 103 height 43
click at [0, 0] on input "from the EU, EEA or Switzerland" at bounding box center [0, 0] width 0 height 0
click at [350, 178] on label "from the EU, EEA or Switzerland" at bounding box center [398, 193] width 103 height 43
click at [0, 0] on input "from the EU, EEA or Switzerland" at bounding box center [0, 0] width 0 height 0
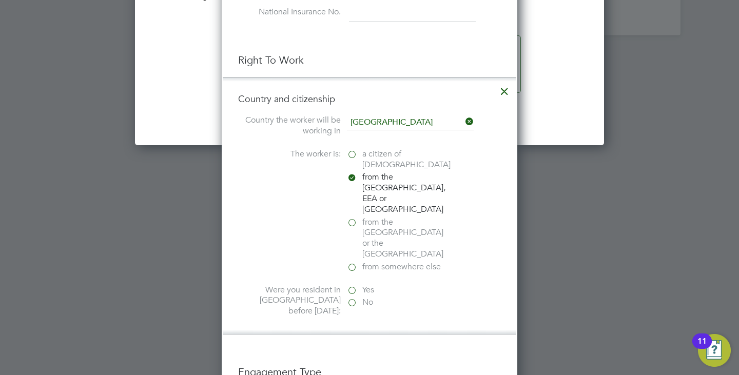
click at [352, 285] on label "Yes" at bounding box center [398, 290] width 103 height 11
click at [0, 0] on input "Yes" at bounding box center [0, 0] width 0 height 0
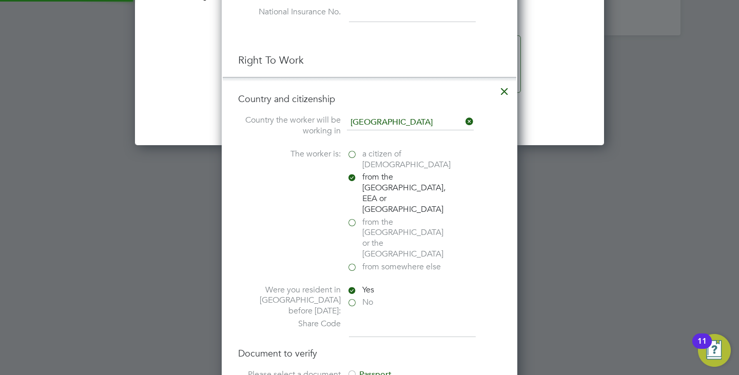
scroll to position [5, 5]
click at [351, 370] on div at bounding box center [352, 375] width 10 height 10
click at [377, 319] on input at bounding box center [412, 328] width 127 height 18
click at [391, 319] on input at bounding box center [412, 328] width 127 height 18
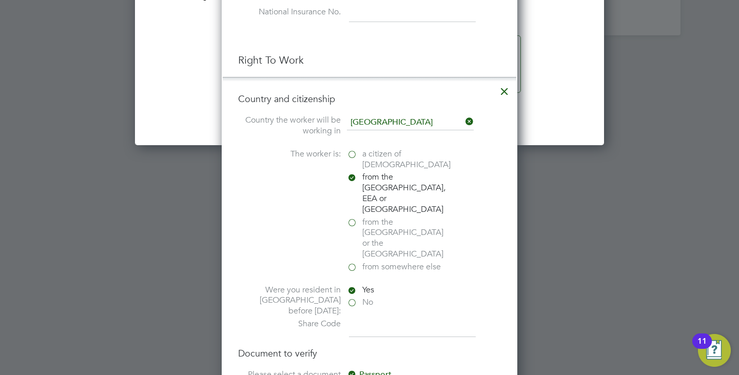
click at [393, 319] on input at bounding box center [412, 328] width 127 height 18
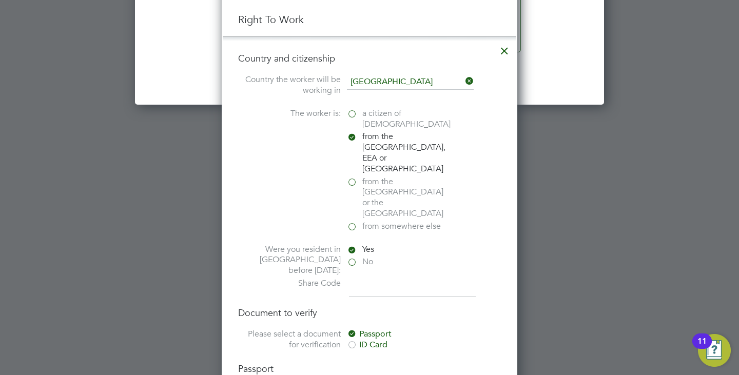
scroll to position [2646, 0]
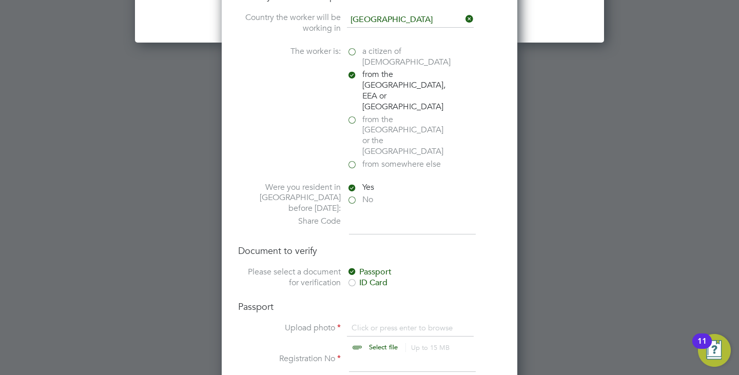
click at [377, 216] on input at bounding box center [412, 225] width 127 height 18
click at [361, 245] on h4 "Document to verify" at bounding box center [369, 251] width 263 height 12
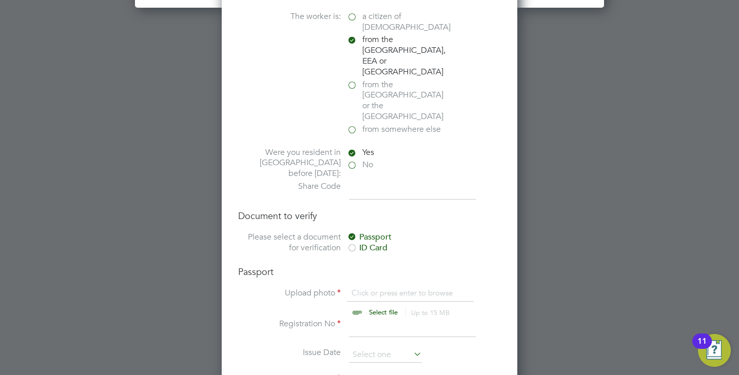
scroll to position [2800, 0]
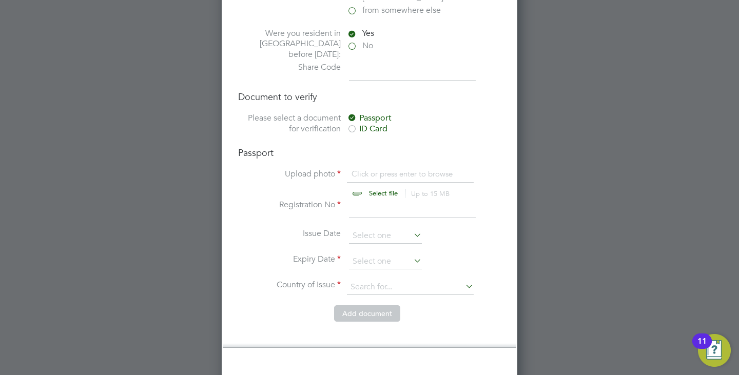
click at [408, 62] on input at bounding box center [412, 71] width 127 height 18
click at [373, 200] on input at bounding box center [412, 209] width 127 height 18
click at [380, 169] on input "file" at bounding box center [393, 184] width 161 height 31
click at [350, 200] on input at bounding box center [412, 209] width 127 height 18
click at [364, 200] on input "EK 0399449" at bounding box center [412, 209] width 127 height 18
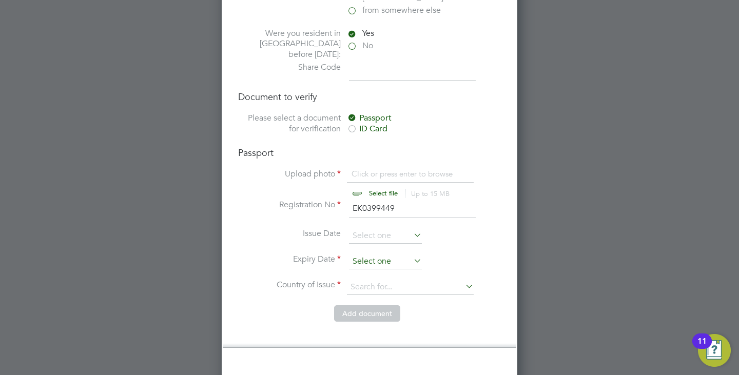
type input "EK0399449"
click at [374, 254] on input at bounding box center [385, 261] width 73 height 15
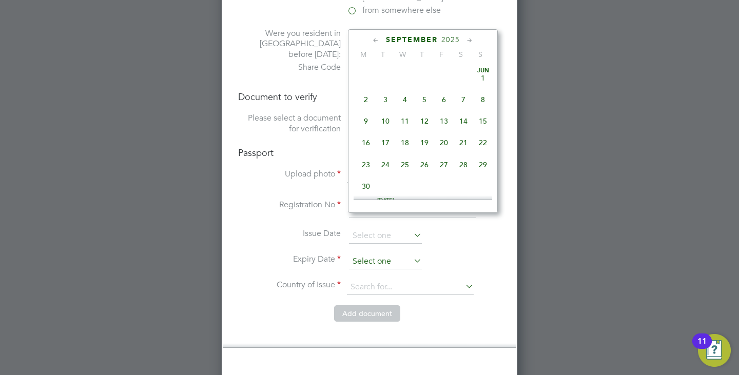
scroll to position [377, 0]
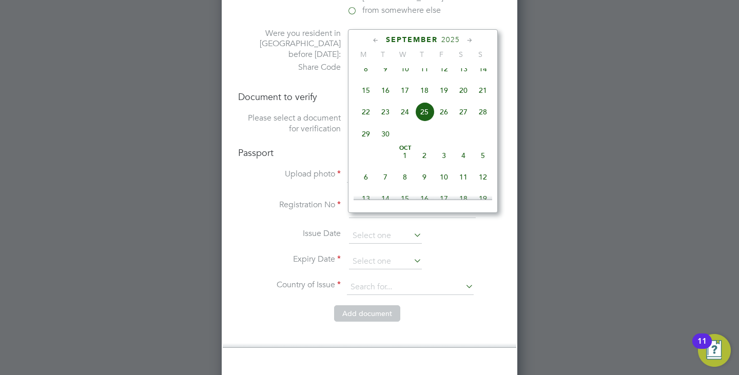
click at [448, 41] on span "2025" at bounding box center [450, 39] width 18 height 9
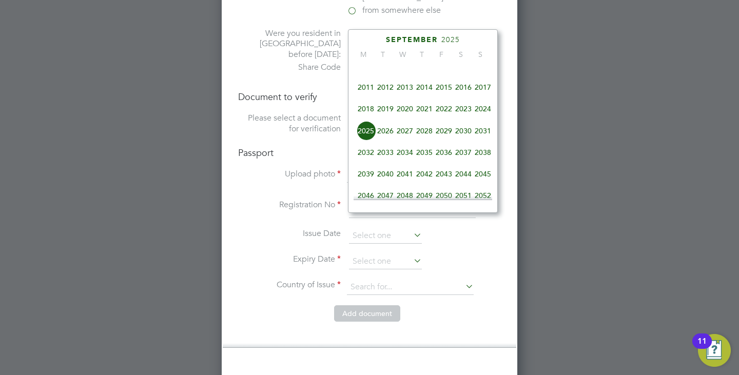
click at [384, 133] on span "2026" at bounding box center [386, 131] width 20 height 20
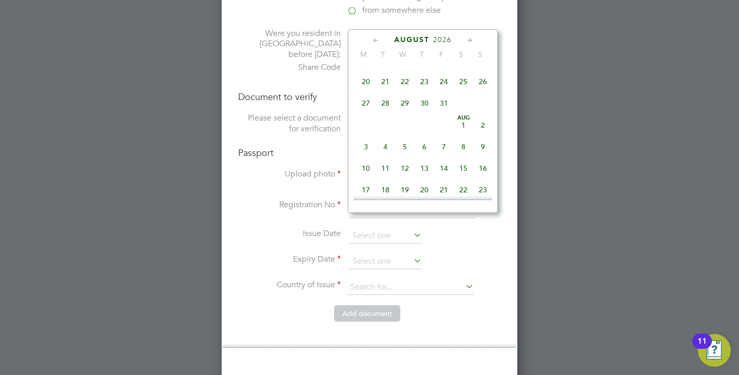
scroll to position [118, 0]
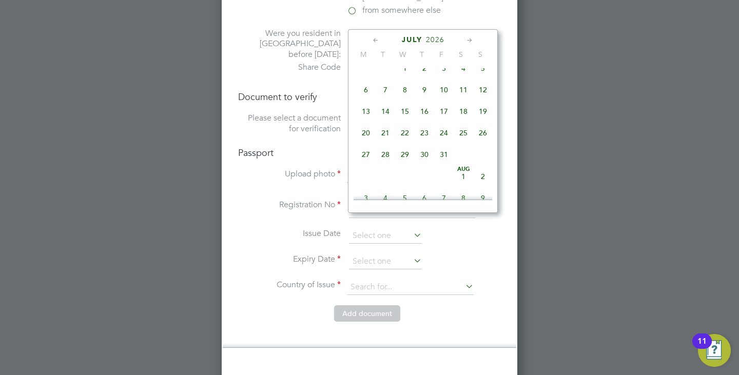
click at [483, 72] on span "5" at bounding box center [483, 69] width 20 height 20
type input "05 Jul 2026"
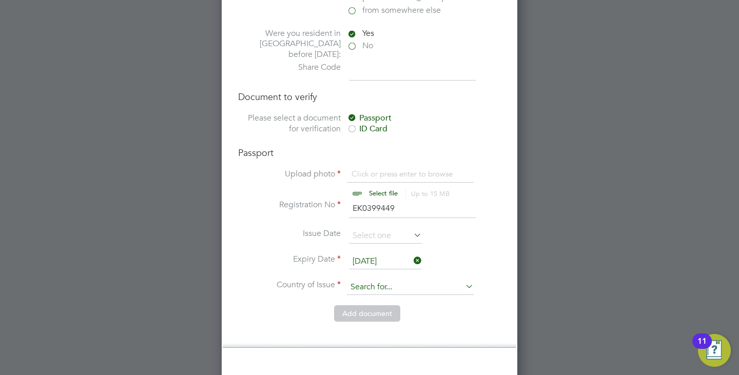
click at [386, 280] on input at bounding box center [410, 287] width 127 height 15
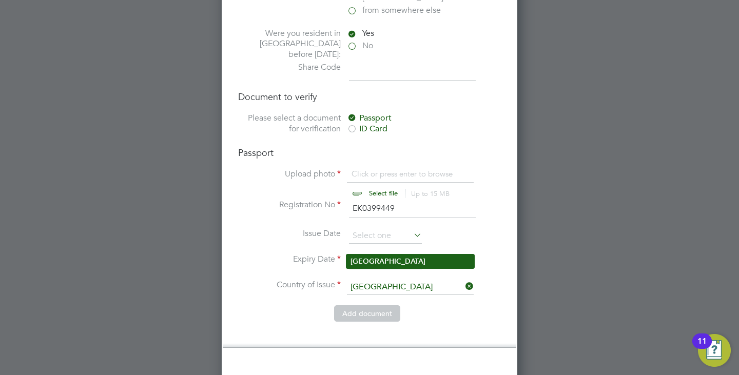
click at [381, 257] on li "Poland" at bounding box center [411, 262] width 128 height 14
type input "Poland"
click at [379, 305] on button "Add document" at bounding box center [367, 313] width 66 height 16
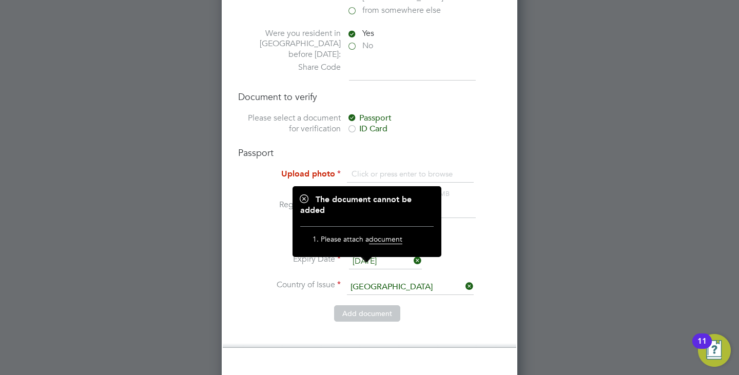
click at [372, 147] on div "Passport Upload photo Click or press enter to browse Select file Up to 15 MB Dr…" at bounding box center [369, 226] width 263 height 159
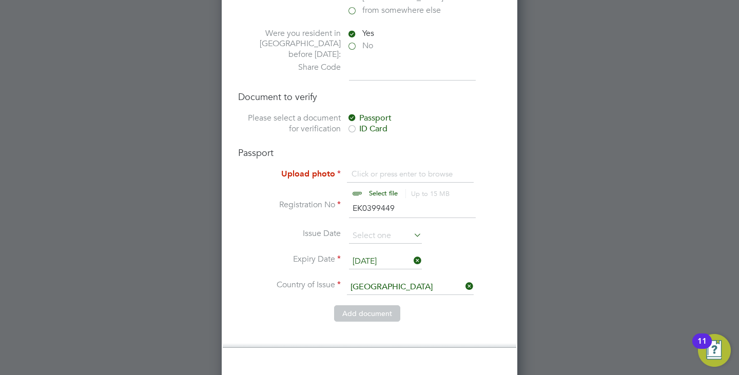
click at [367, 169] on input "file" at bounding box center [393, 184] width 161 height 31
type input "C:\fakepath\passport kate.pdf"
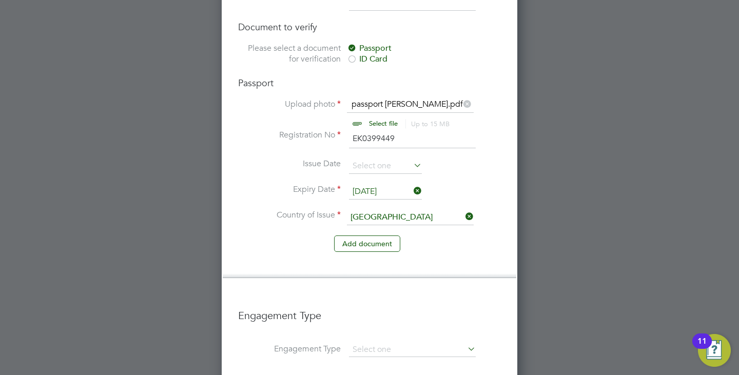
scroll to position [3004, 0]
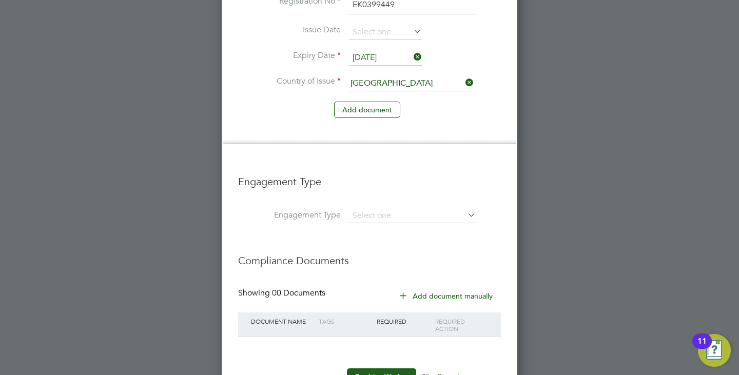
click at [349, 166] on li "Engagement Type" at bounding box center [369, 187] width 263 height 44
click at [358, 209] on input at bounding box center [412, 216] width 127 height 14
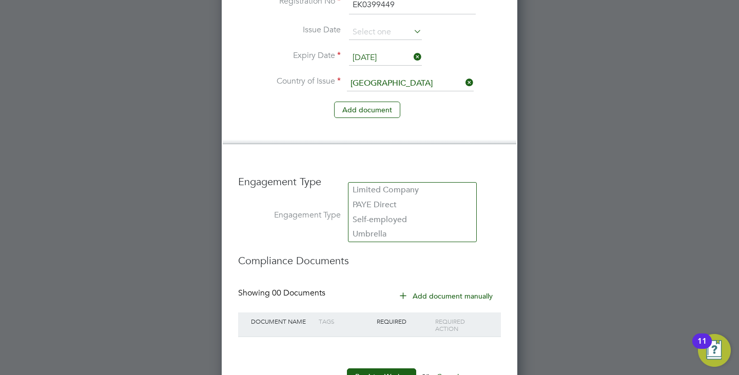
click at [363, 165] on li "Engagement Type" at bounding box center [369, 187] width 263 height 44
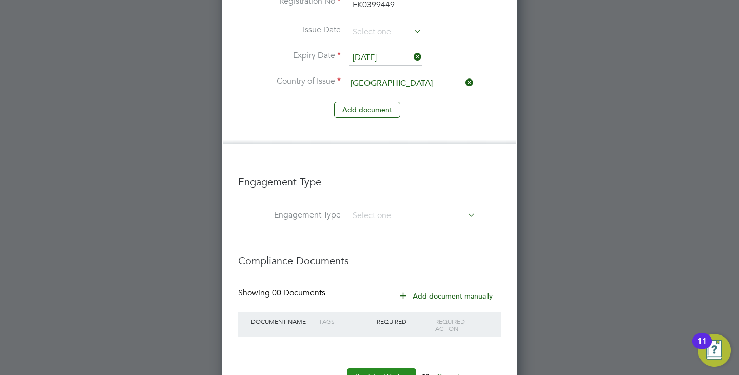
click at [384, 369] on button "Register Worker" at bounding box center [381, 377] width 69 height 16
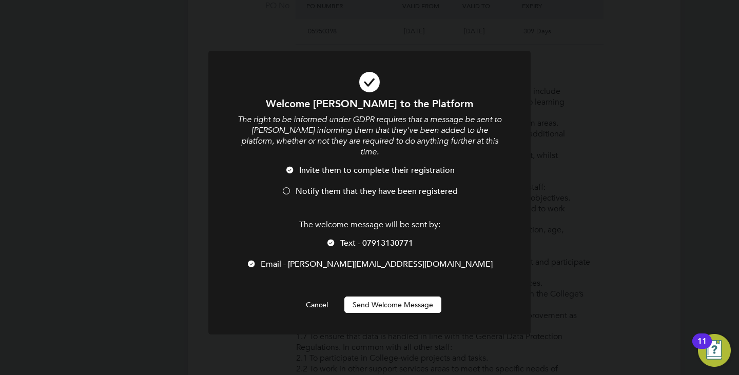
click at [290, 187] on div at bounding box center [286, 192] width 10 height 10
click at [395, 297] on button "Send Welcome Message" at bounding box center [392, 305] width 97 height 16
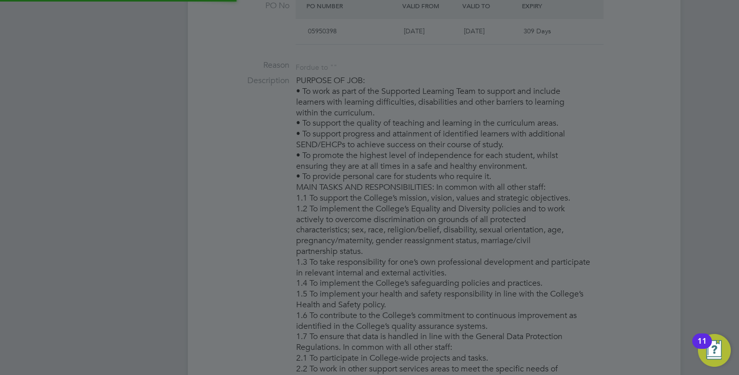
scroll to position [941, 272]
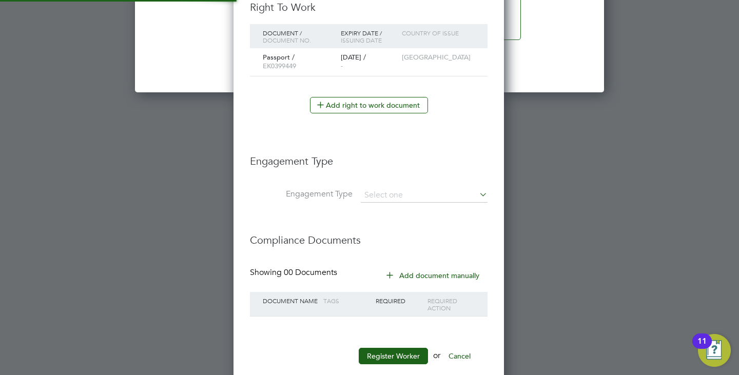
type input "Katarzyna (30161478)"
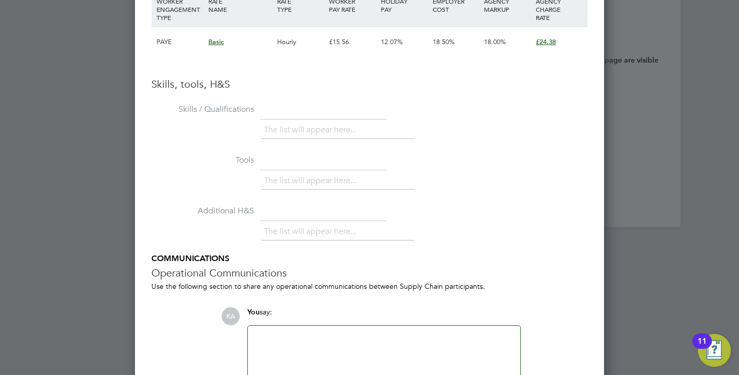
scroll to position [2258, 0]
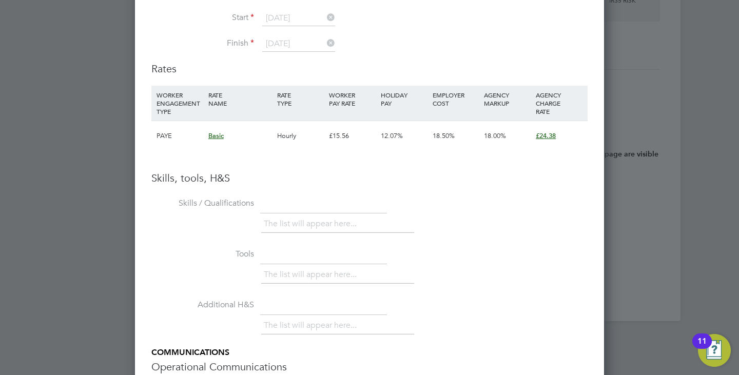
click at [302, 226] on li "The list will appear here..." at bounding box center [312, 224] width 97 height 14
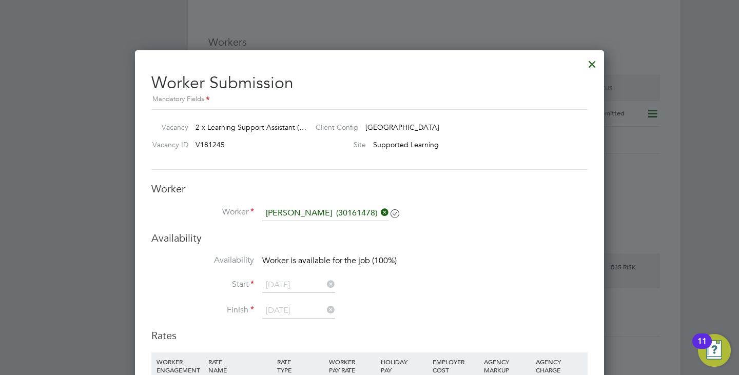
scroll to position [1898, 0]
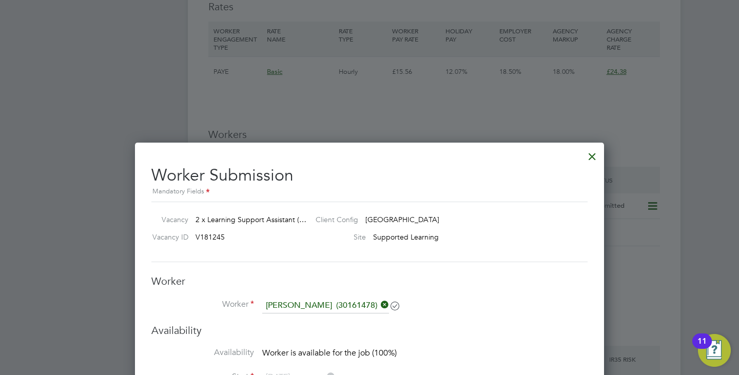
click at [594, 157] on div at bounding box center [592, 154] width 18 height 18
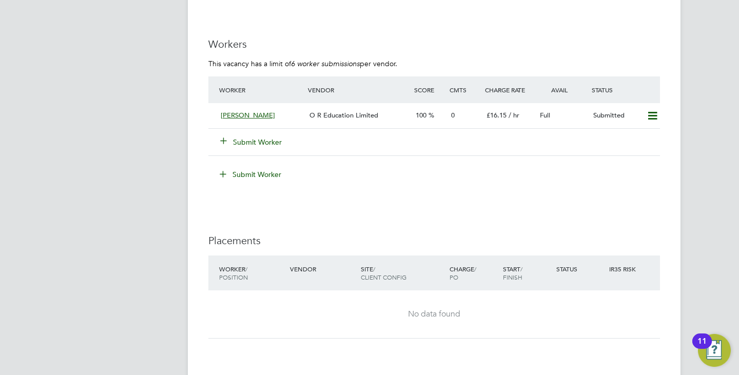
scroll to position [2002, 0]
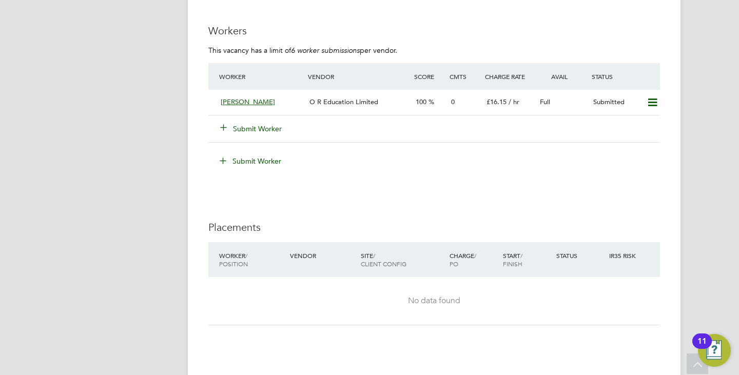
click at [282, 127] on button "Submit Worker" at bounding box center [252, 129] width 62 height 10
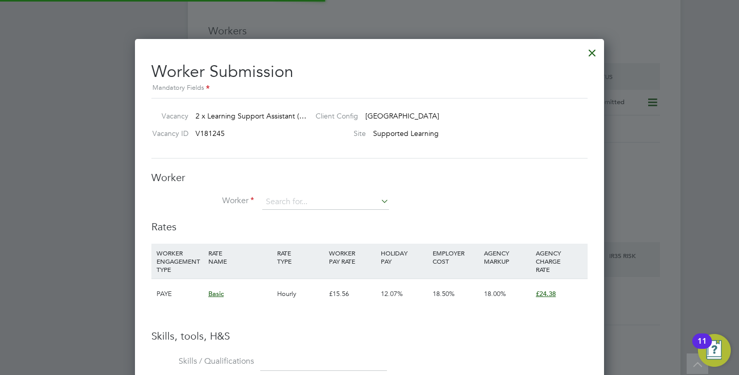
scroll to position [30, 70]
click at [284, 200] on input at bounding box center [325, 202] width 127 height 15
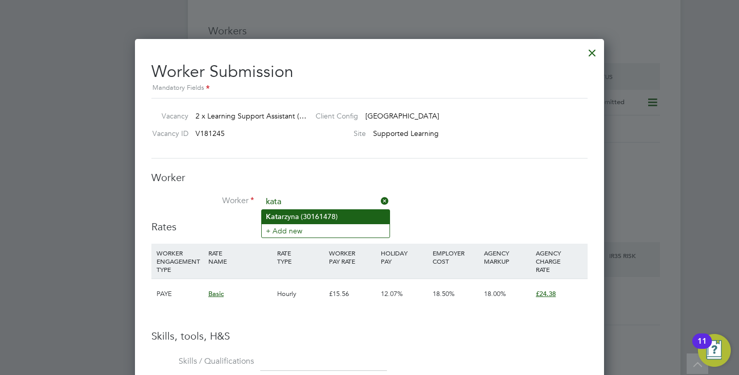
click at [297, 211] on li "Kata rzyna (30161478)" at bounding box center [326, 217] width 128 height 14
type input "Katarzyna (30161478)"
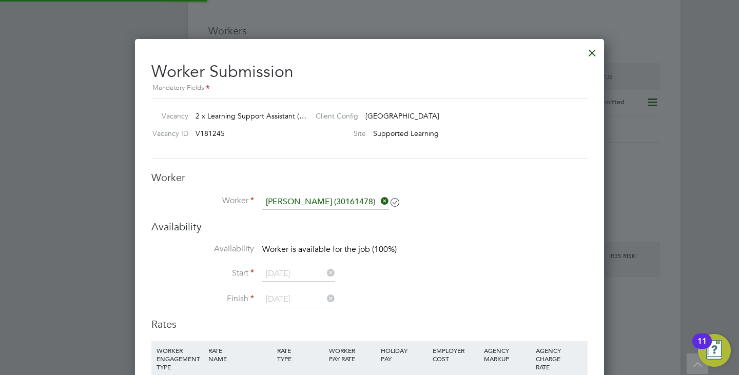
scroll to position [5, 5]
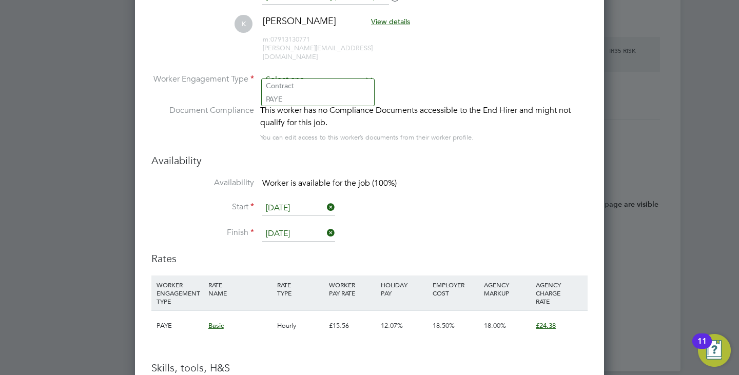
click at [288, 73] on input at bounding box center [317, 79] width 111 height 15
click at [287, 89] on li "Contract" at bounding box center [318, 85] width 112 height 13
type input "Contract"
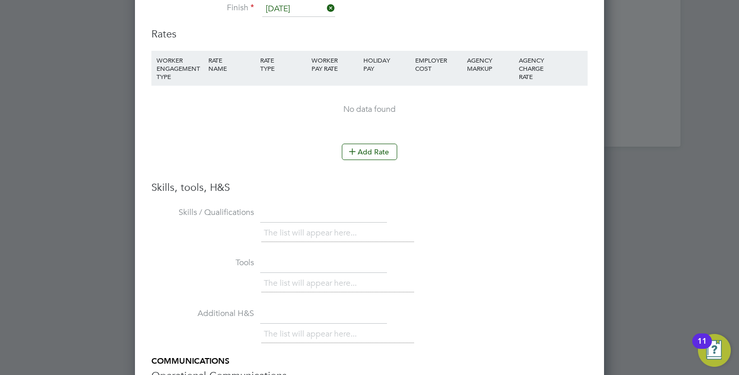
click at [303, 214] on li "Skills / Qualifications The list will appear here..." at bounding box center [369, 229] width 436 height 51
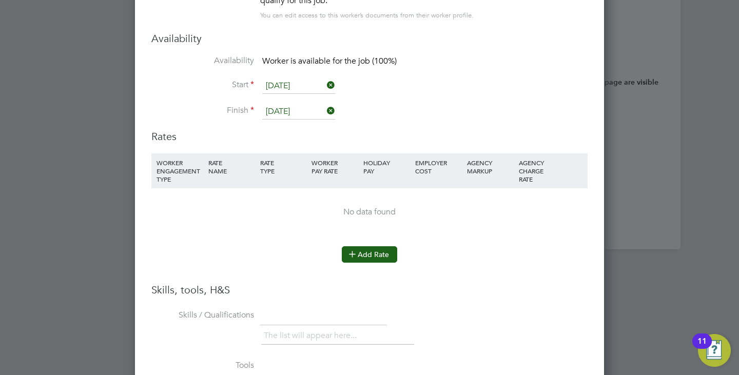
click at [356, 250] on icon at bounding box center [353, 254] width 8 height 8
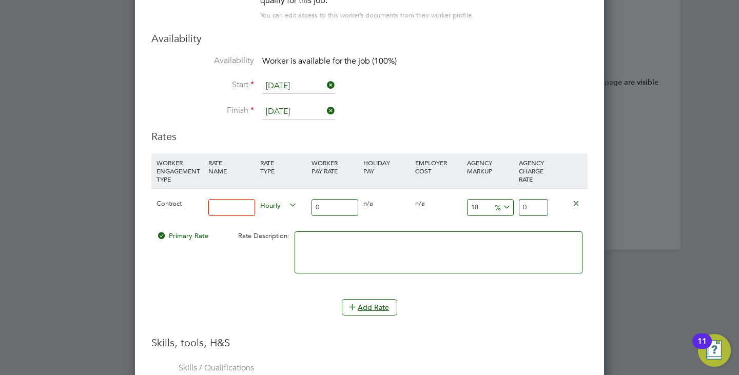
click at [240, 202] on input at bounding box center [231, 207] width 47 height 17
type input "basic"
click at [335, 199] on input "0" at bounding box center [335, 207] width 47 height 17
type input "0"
click at [332, 199] on input "0" at bounding box center [335, 207] width 47 height 17
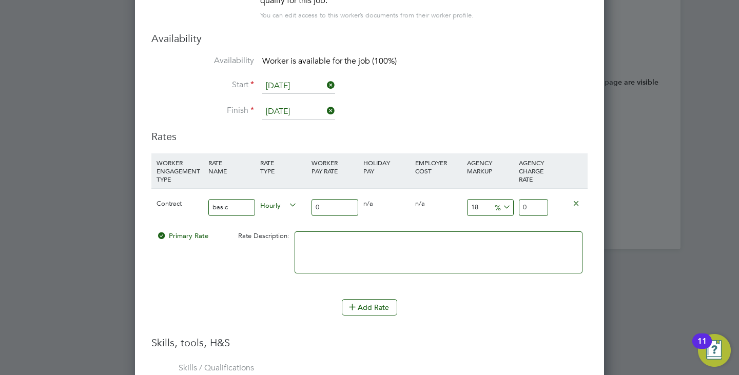
click at [327, 208] on div "0" at bounding box center [335, 207] width 52 height 37
click at [329, 200] on input "0" at bounding box center [335, 207] width 47 height 17
paste input "13.69"
type input "13.69"
type input "16.1542"
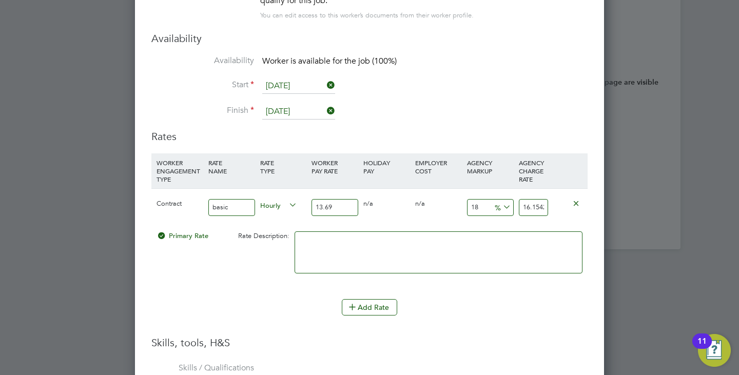
type input "13.69"
drag, startPoint x: 500, startPoint y: 239, endPoint x: 492, endPoint y: 249, distance: 13.2
click at [499, 240] on textarea at bounding box center [439, 253] width 288 height 42
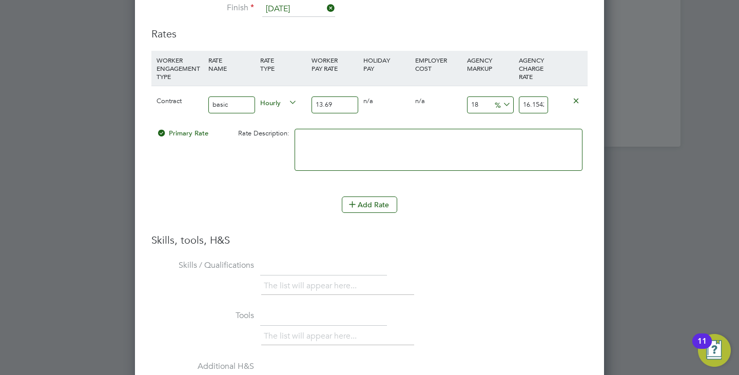
scroll to position [2639, 0]
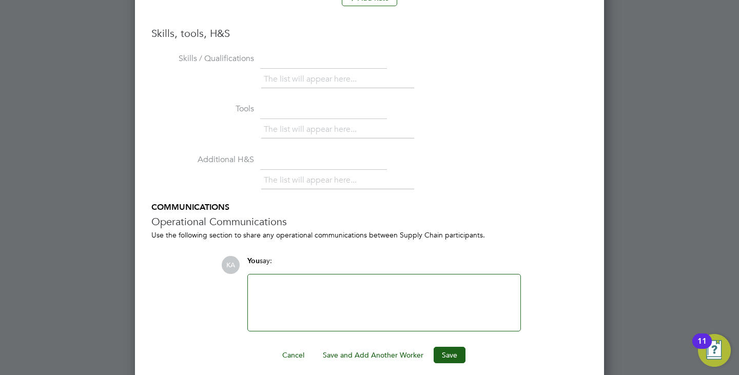
click at [351, 301] on div at bounding box center [384, 303] width 260 height 44
click at [447, 349] on button "Save" at bounding box center [450, 355] width 32 height 16
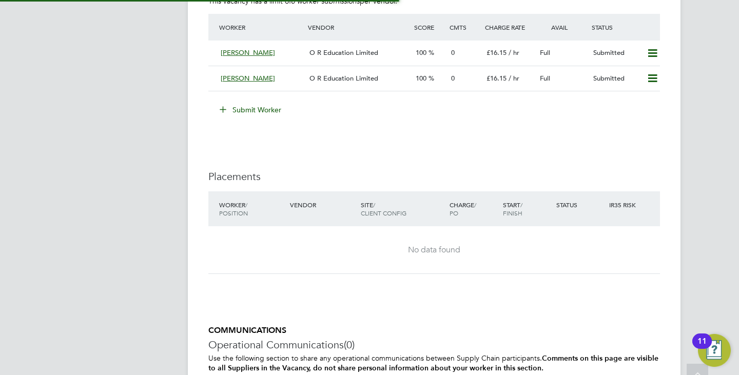
scroll to position [2002, 0]
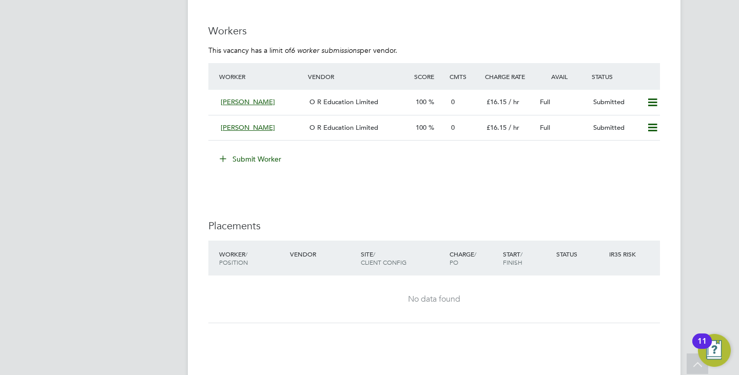
drag, startPoint x: 127, startPoint y: 120, endPoint x: 116, endPoint y: 123, distance: 12.2
click at [259, 153] on button "Submit Worker" at bounding box center [251, 159] width 77 height 16
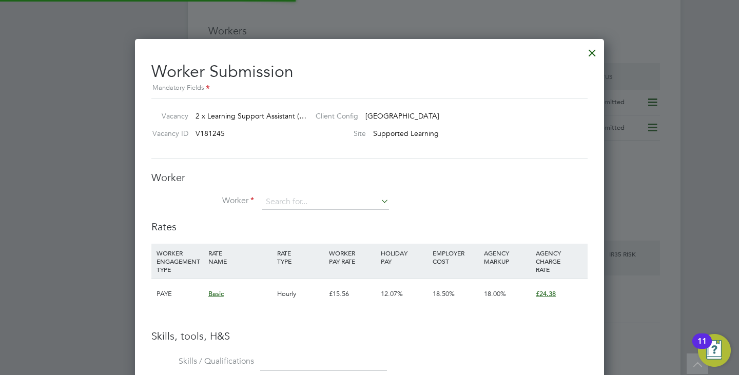
scroll to position [649, 470]
click at [345, 174] on h3 "Worker" at bounding box center [369, 177] width 436 height 13
drag, startPoint x: 338, startPoint y: 198, endPoint x: 338, endPoint y: 206, distance: 7.7
click at [338, 199] on input at bounding box center [325, 202] width 127 height 15
click at [292, 353] on li "+ Add new" at bounding box center [326, 357] width 128 height 14
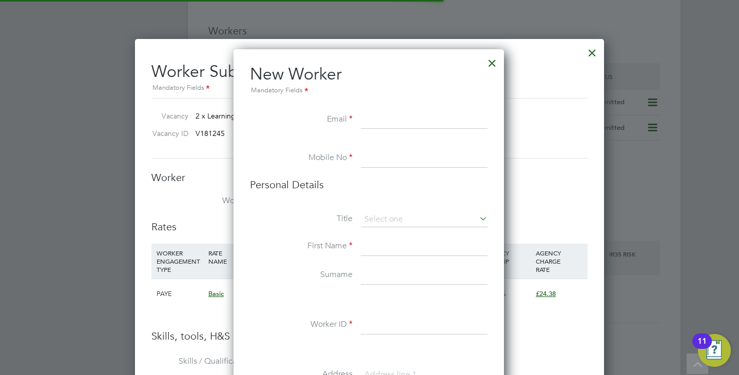
scroll to position [869, 272]
click at [380, 121] on input at bounding box center [424, 120] width 127 height 18
paste input "[EMAIL_ADDRESS][DOMAIN_NAME]"
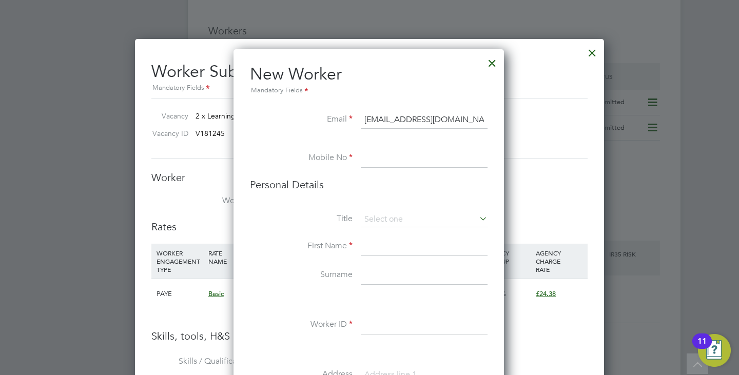
type input "[EMAIL_ADDRESS][DOMAIN_NAME]"
click at [382, 153] on input at bounding box center [424, 158] width 127 height 18
click at [385, 161] on input at bounding box center [424, 158] width 127 height 18
paste input "07939295246"
type input "07939295246"
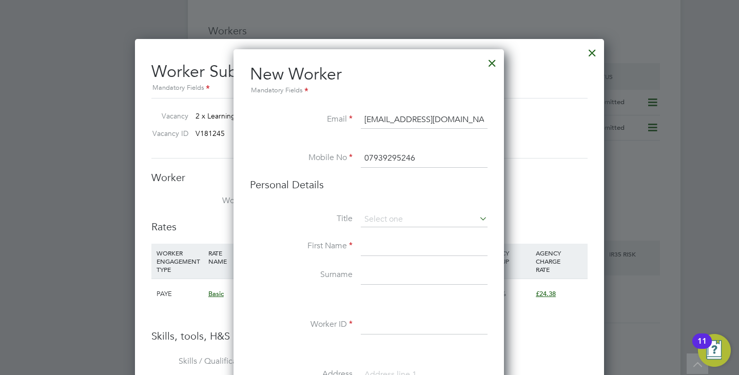
click at [383, 245] on input at bounding box center [424, 247] width 127 height 18
click at [382, 243] on input at bounding box center [424, 247] width 127 height 18
paste input "Chukwudi"
type input "Chukwudi"
click at [374, 288] on li "Surname" at bounding box center [369, 280] width 238 height 29
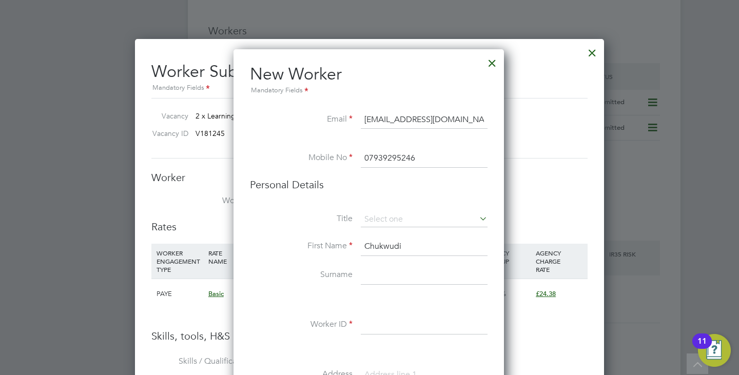
click at [369, 320] on input at bounding box center [424, 325] width 127 height 18
click at [377, 323] on input at bounding box center [424, 325] width 127 height 18
paste input "30883867"
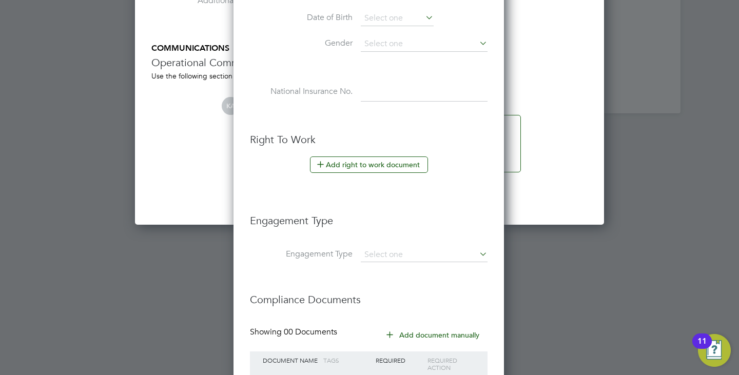
scroll to position [2544, 0]
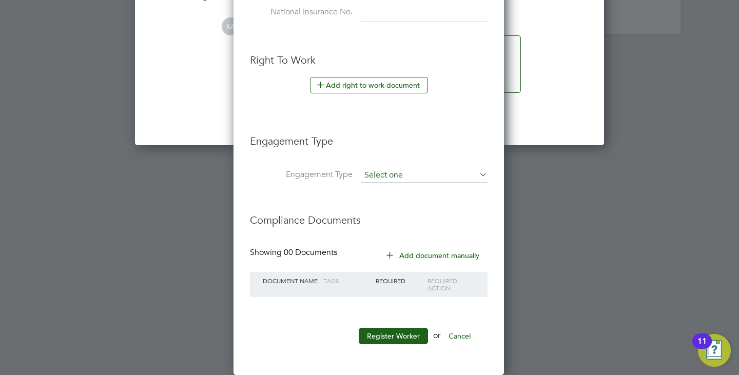
type input "30883867"
click at [377, 171] on input at bounding box center [424, 175] width 127 height 14
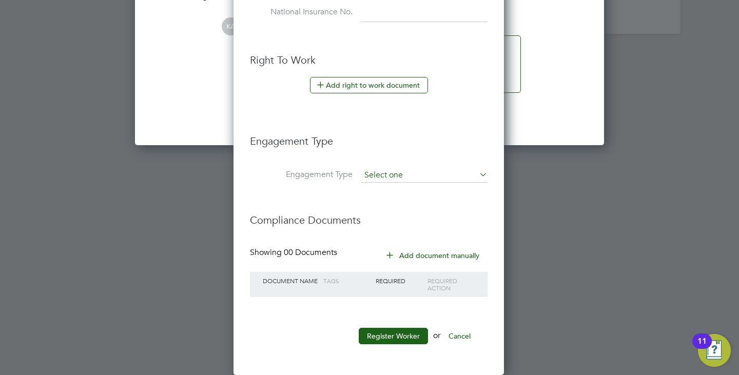
click at [410, 171] on input at bounding box center [424, 175] width 127 height 14
click at [411, 134] on h3 "Engagement Type" at bounding box center [369, 136] width 238 height 24
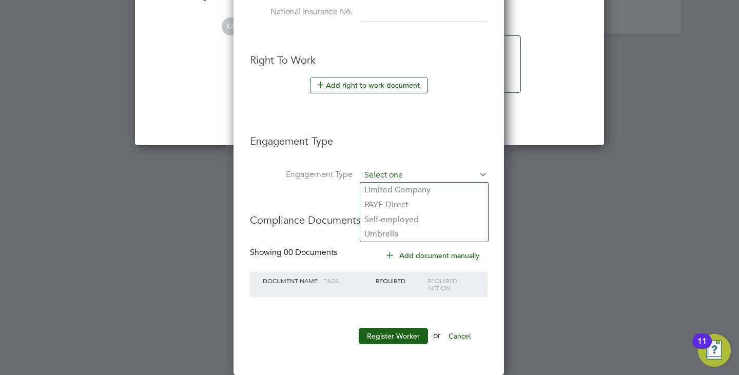
click at [397, 170] on input at bounding box center [424, 175] width 127 height 14
click at [397, 148] on h3 "Engagement Type" at bounding box center [369, 136] width 238 height 24
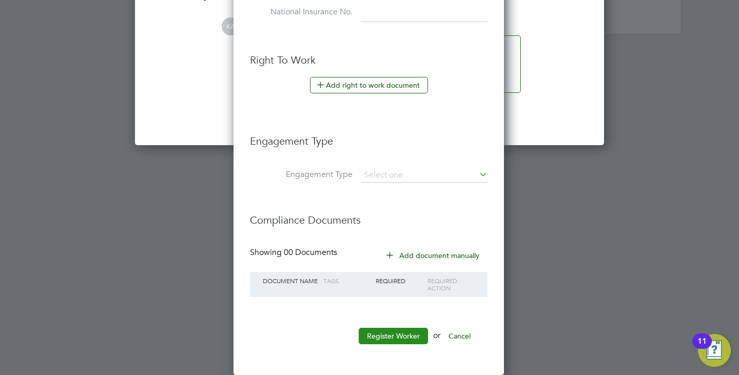
click at [384, 331] on button "Register Worker" at bounding box center [393, 336] width 69 height 16
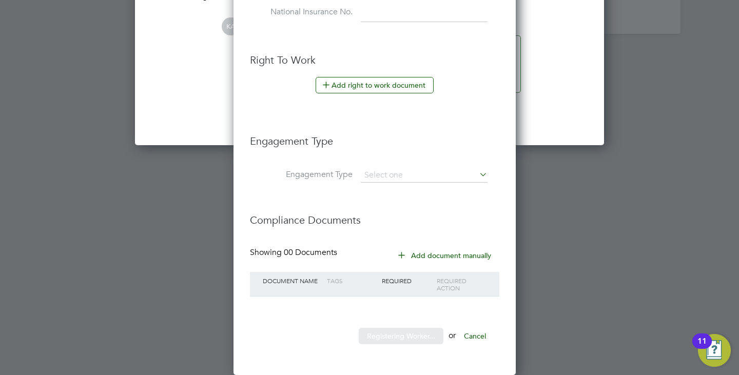
scroll to position [0, 0]
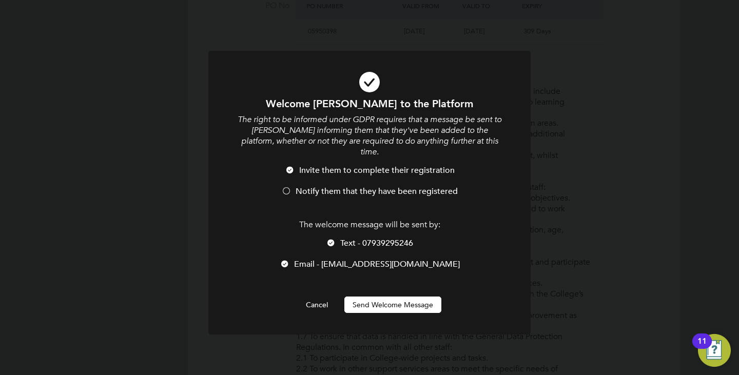
click at [322, 186] on span "Notify them that they have been registered" at bounding box center [377, 191] width 162 height 10
click at [387, 297] on button "Send Welcome Message" at bounding box center [392, 305] width 97 height 16
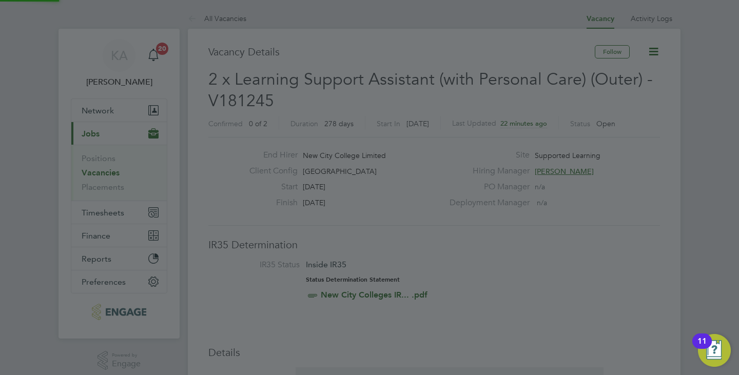
scroll to position [375, 0]
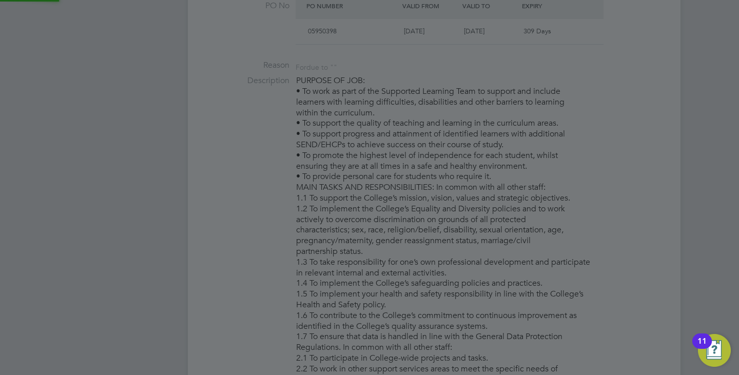
type input "Chukwudi (30883867)"
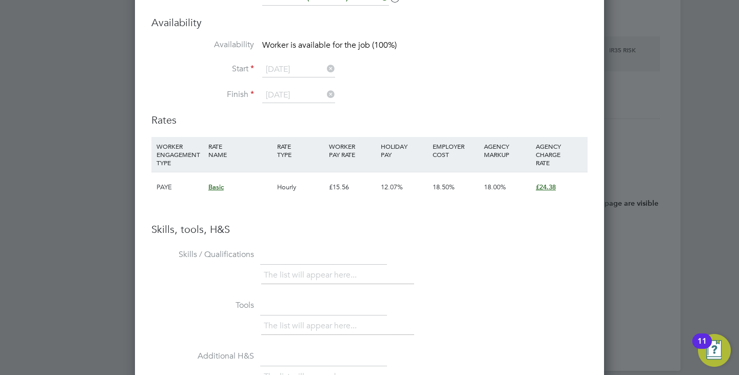
scroll to position [2052, 0]
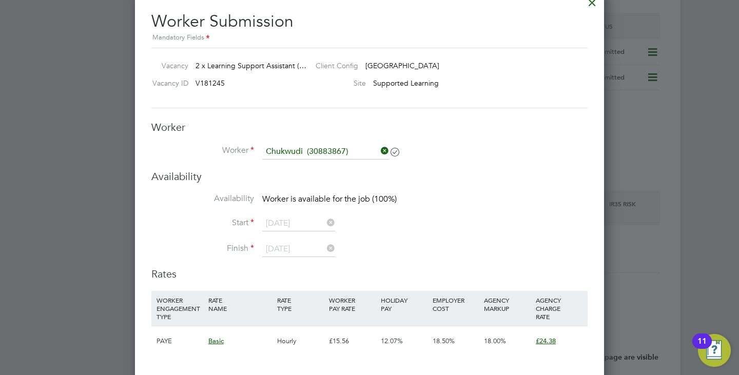
click at [379, 153] on icon at bounding box center [379, 151] width 0 height 14
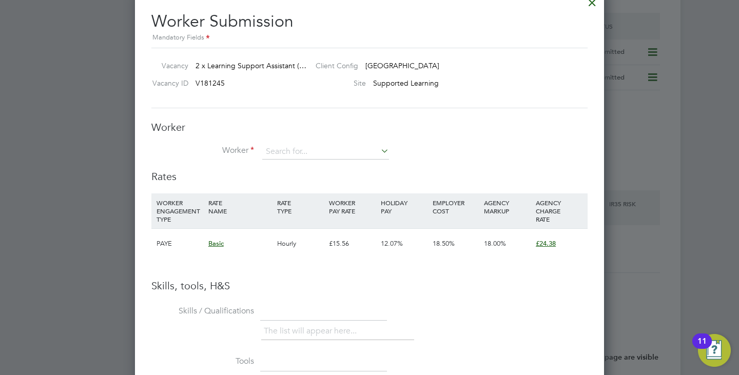
scroll to position [649, 470]
click at [291, 138] on div "Worker Worker Worker Engagement Type" at bounding box center [369, 145] width 436 height 49
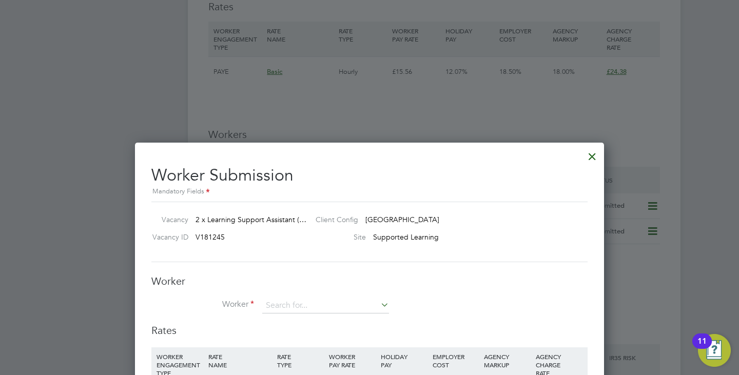
scroll to position [2104, 0]
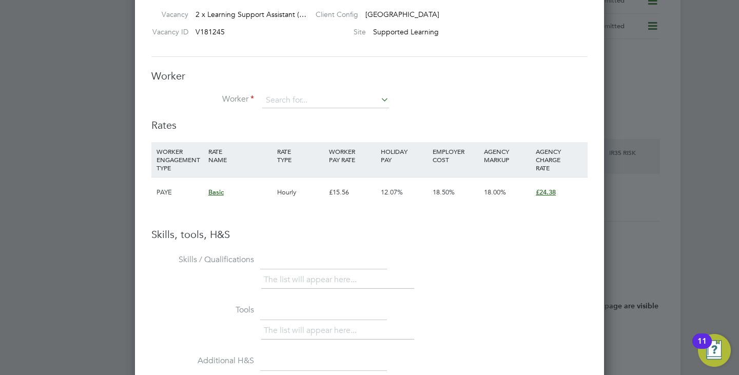
click at [318, 89] on div "Worker Worker Worker Engagement Type" at bounding box center [369, 93] width 436 height 49
click at [315, 103] on input at bounding box center [325, 100] width 127 height 15
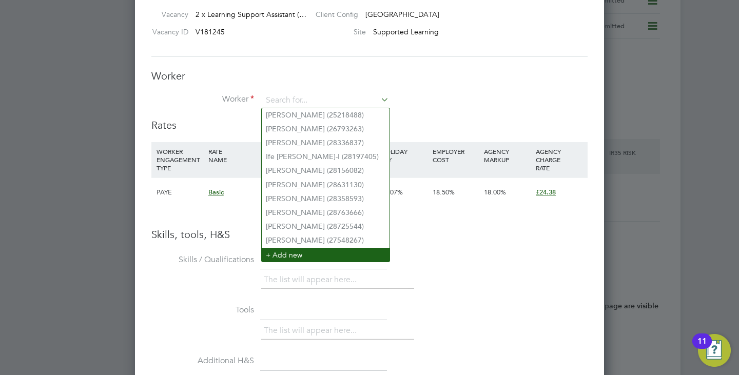
click at [306, 248] on li "+ Add new" at bounding box center [326, 255] width 128 height 14
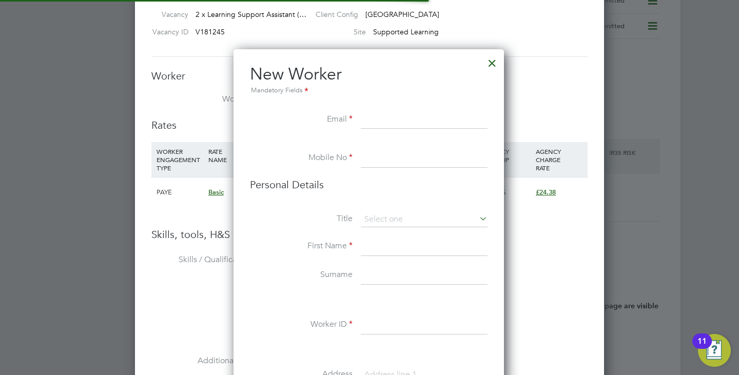
scroll to position [869, 272]
click at [495, 62] on div at bounding box center [492, 60] width 18 height 18
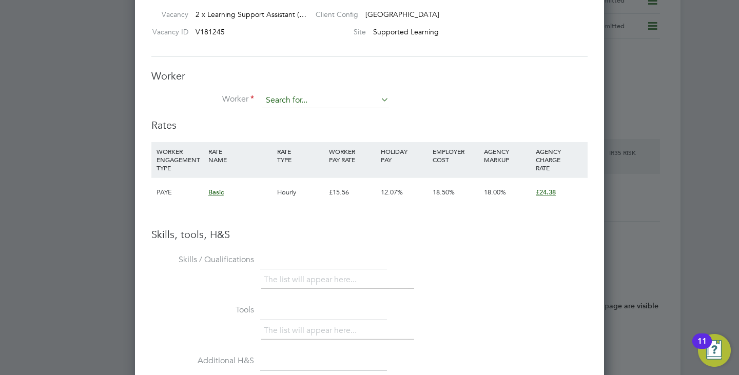
click at [273, 105] on input at bounding box center [325, 100] width 127 height 15
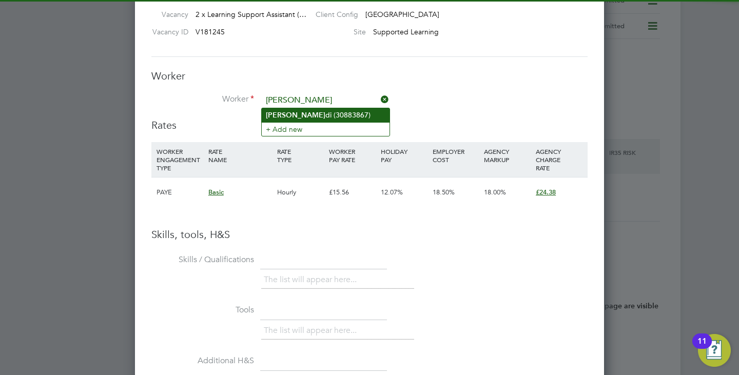
click at [291, 117] on b "Chukwu" at bounding box center [296, 115] width 60 height 9
type input "Chukwudi (30883867)"
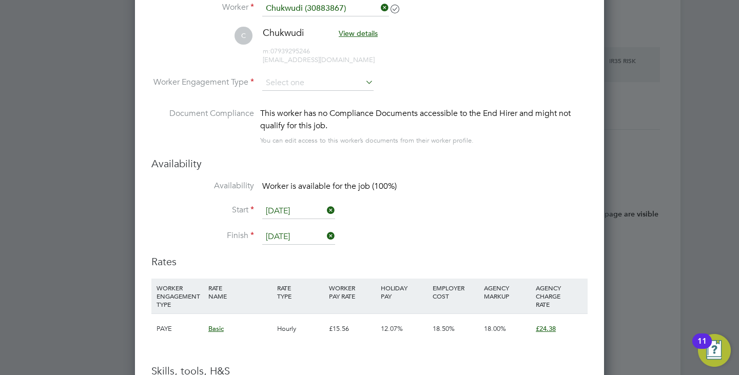
scroll to position [2131, 0]
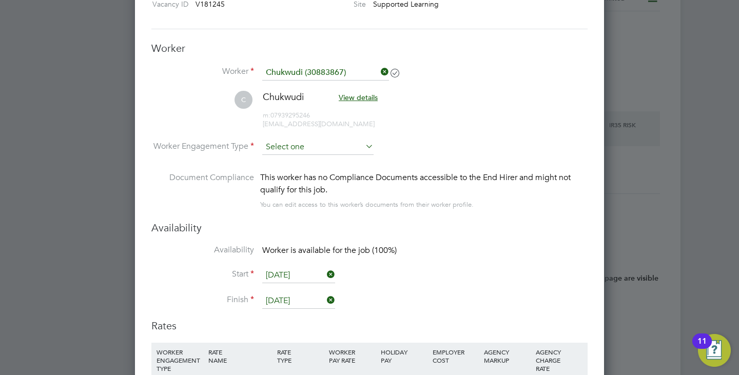
click at [315, 151] on input at bounding box center [317, 147] width 111 height 15
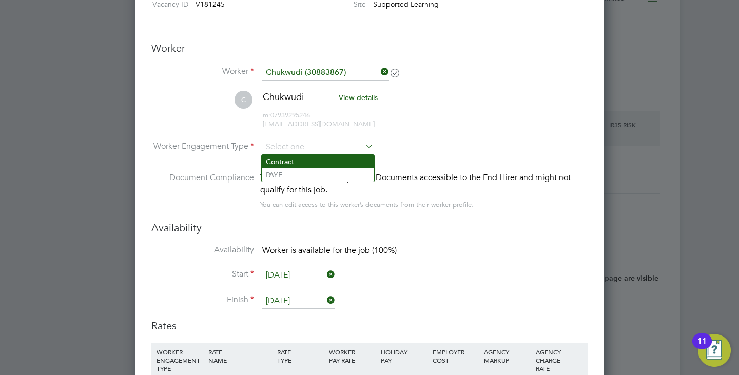
click at [307, 164] on li "Contract" at bounding box center [318, 161] width 112 height 13
type input "Contract"
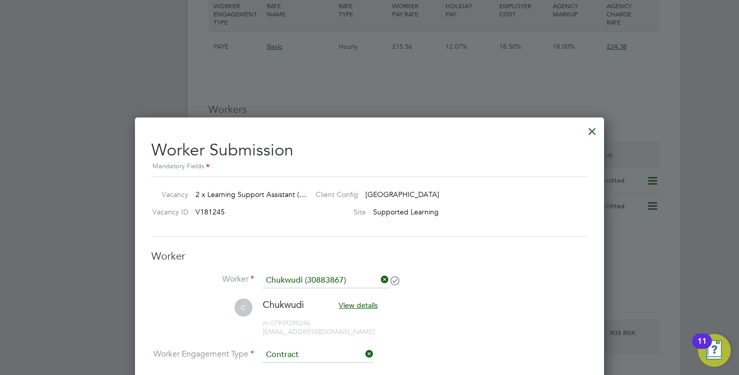
scroll to position [1919, 0]
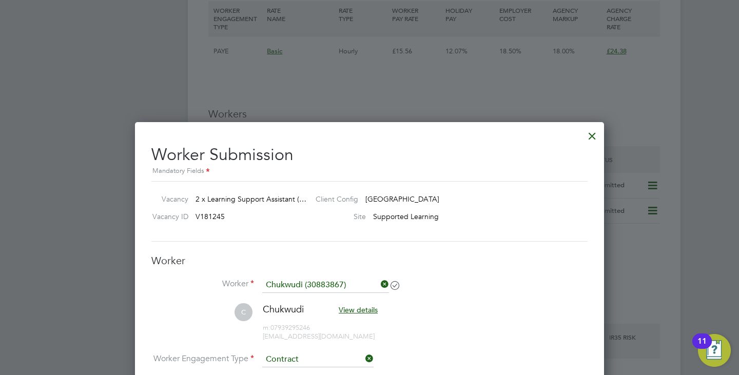
click at [589, 135] on div at bounding box center [592, 133] width 18 height 18
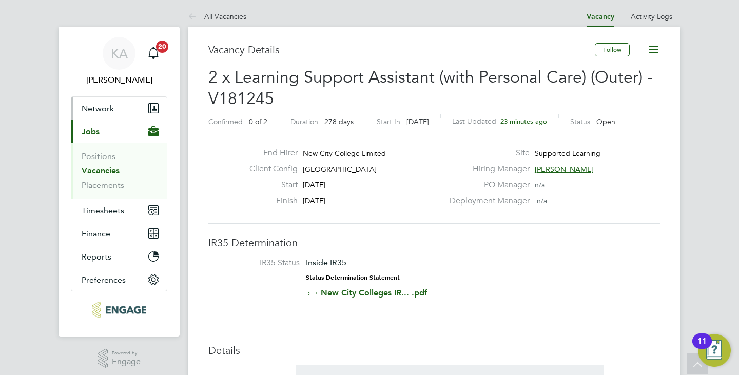
scroll to position [0, 0]
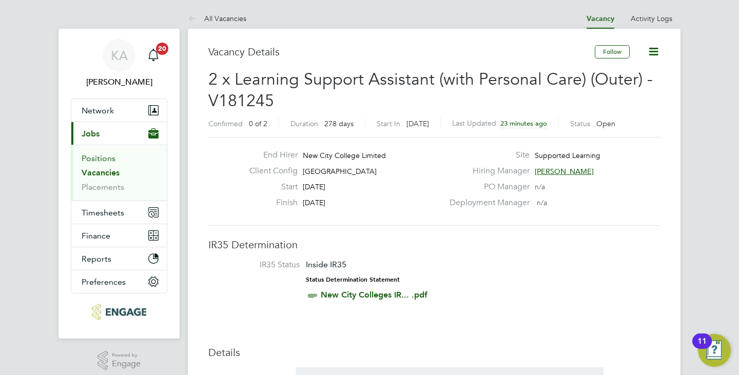
click at [105, 153] on link "Positions" at bounding box center [99, 158] width 34 height 10
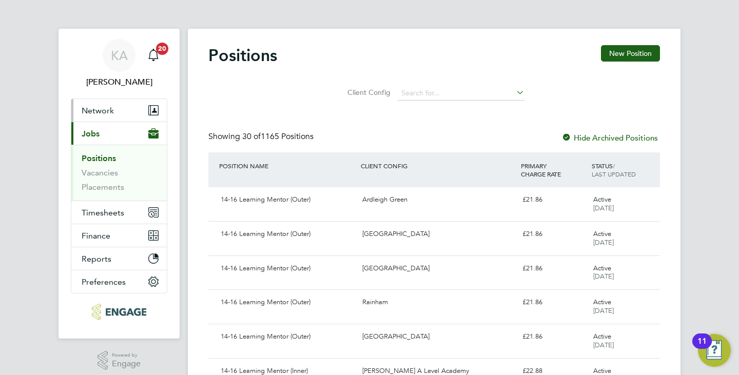
click at [102, 106] on span "Network" at bounding box center [98, 111] width 32 height 10
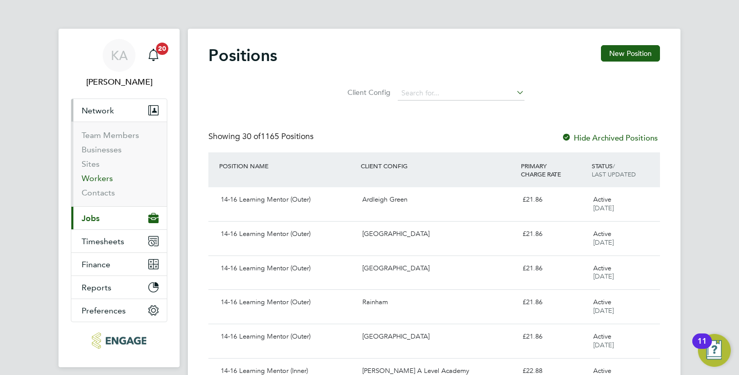
click at [92, 176] on link "Workers" at bounding box center [97, 179] width 31 height 10
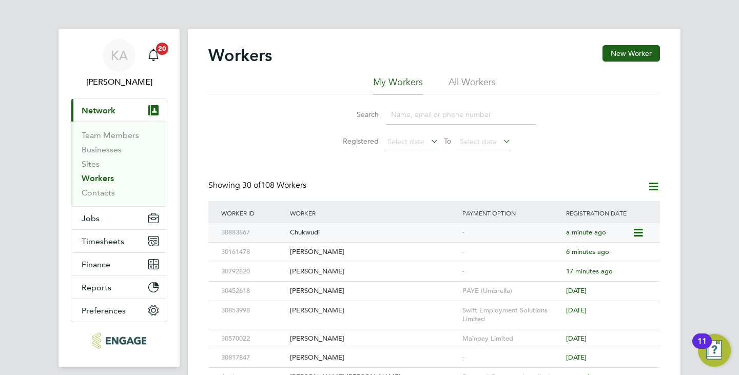
click at [309, 233] on div "Chukwudi" at bounding box center [373, 232] width 172 height 19
click at [287, 153] on div "Search Registered Select date To Select date" at bounding box center [434, 124] width 452 height 60
click at [463, 94] on li "All Workers" at bounding box center [472, 85] width 47 height 18
click at [401, 85] on li "My Workers" at bounding box center [398, 85] width 50 height 18
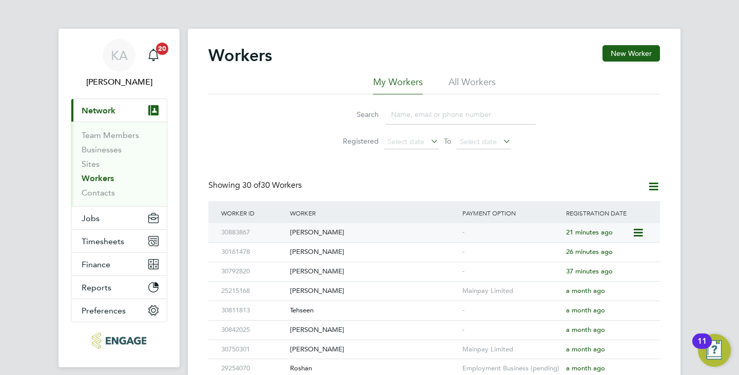
click at [323, 229] on div "[PERSON_NAME]" at bounding box center [373, 232] width 172 height 19
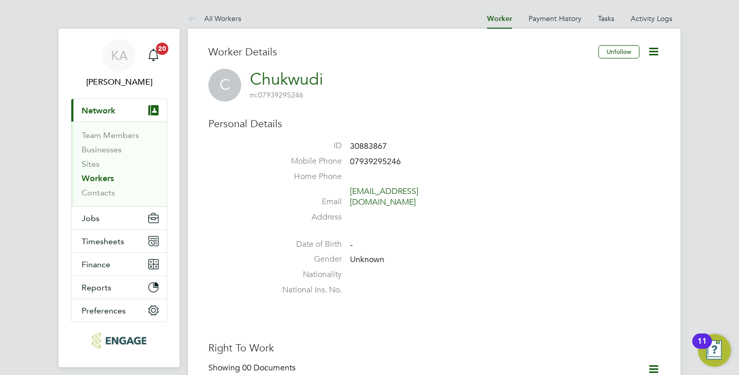
scroll to position [205, 0]
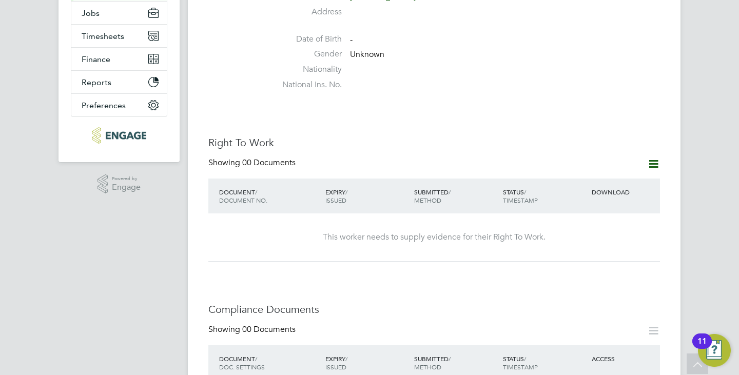
click at [509, 219] on div "This worker needs to supply evidence for their Right To Work." at bounding box center [434, 238] width 431 height 48
click at [656, 158] on icon at bounding box center [653, 164] width 13 height 13
click at [596, 175] on li "Add Right To Work Document" at bounding box center [597, 178] width 124 height 14
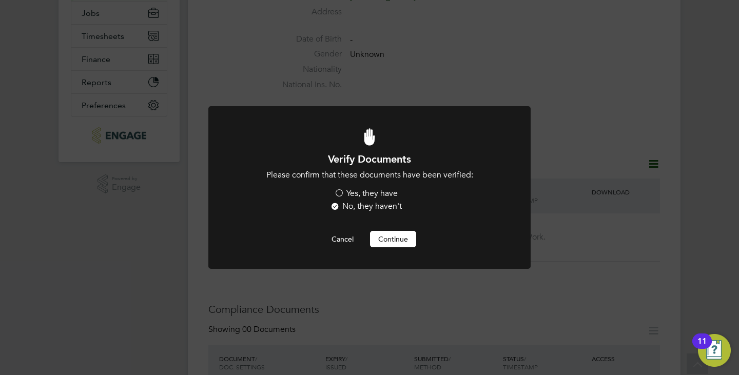
click at [350, 193] on label "Yes, they have" at bounding box center [366, 193] width 64 height 11
click at [0, 0] on input "Yes, they have" at bounding box center [0, 0] width 0 height 0
click at [384, 235] on button "Continue" at bounding box center [393, 239] width 46 height 16
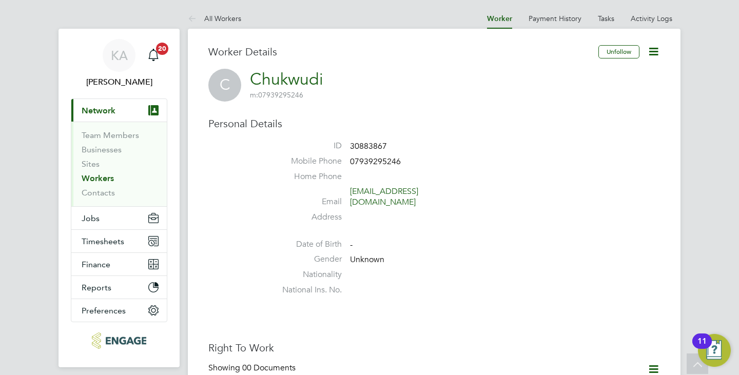
scroll to position [205, 0]
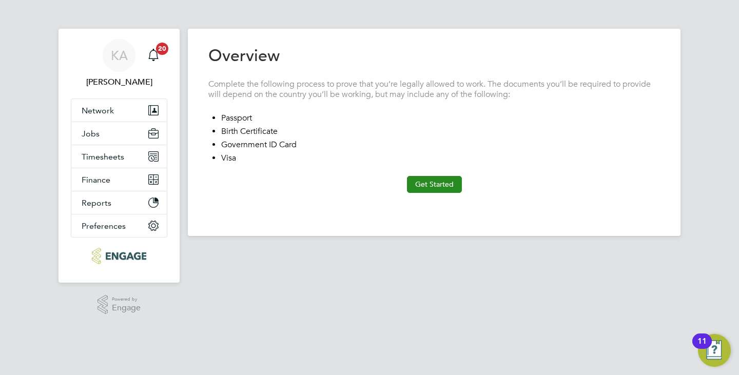
click at [420, 185] on button "Get Started" at bounding box center [434, 184] width 55 height 16
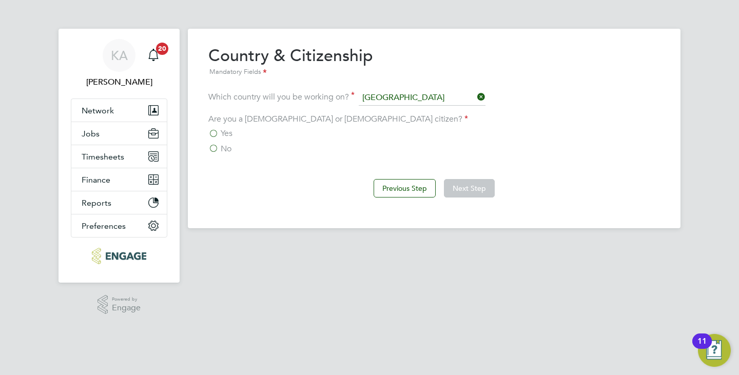
click at [212, 148] on label "No" at bounding box center [219, 149] width 23 height 10
click at [0, 0] on input "No" at bounding box center [0, 0] width 0 height 0
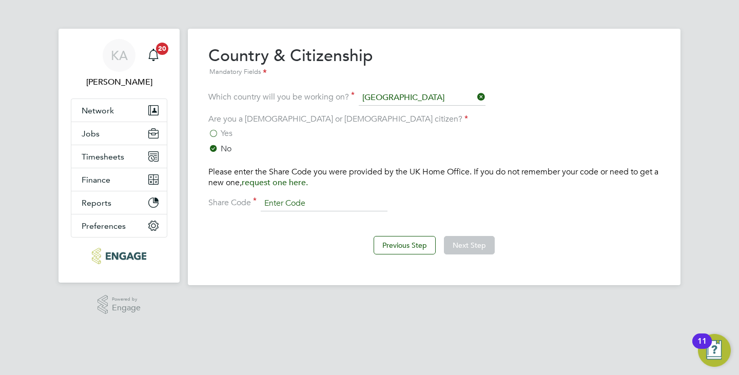
click at [276, 202] on input at bounding box center [324, 203] width 127 height 15
click at [263, 196] on input at bounding box center [324, 203] width 127 height 15
paste input "WEB G7B 6X6"
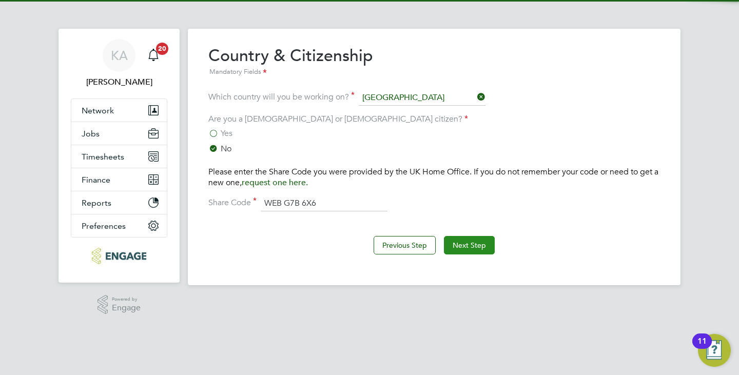
type input "WEB G7B 6X6"
click at [489, 253] on button "Next Step" at bounding box center [469, 245] width 51 height 18
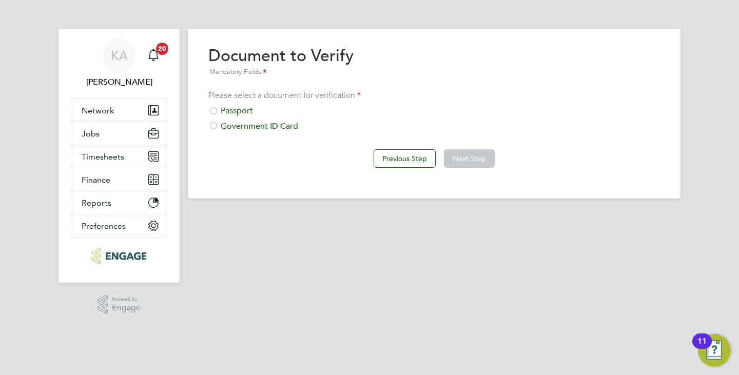
click at [216, 110] on div at bounding box center [213, 112] width 10 height 10
click at [467, 155] on button "Next Step" at bounding box center [469, 158] width 51 height 18
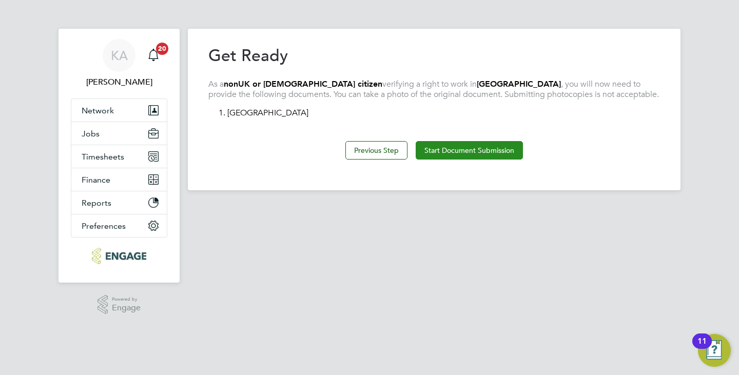
click at [458, 148] on button "Start Document Submission" at bounding box center [469, 150] width 107 height 18
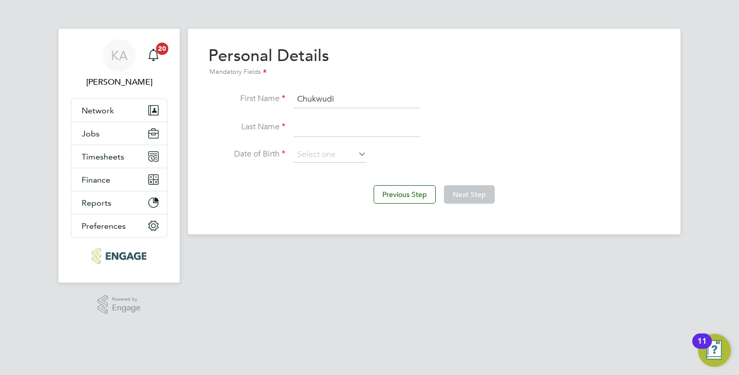
click at [338, 127] on input at bounding box center [357, 128] width 127 height 18
click at [319, 122] on input at bounding box center [357, 128] width 127 height 18
paste input "[PERSON_NAME]"
type input "[PERSON_NAME]"
click at [319, 156] on input at bounding box center [330, 154] width 73 height 15
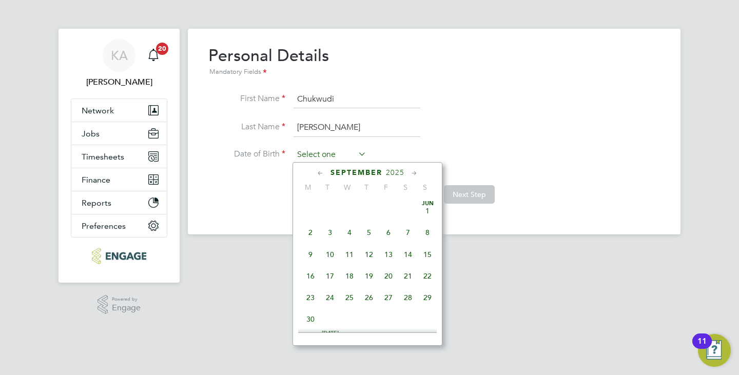
scroll to position [377, 0]
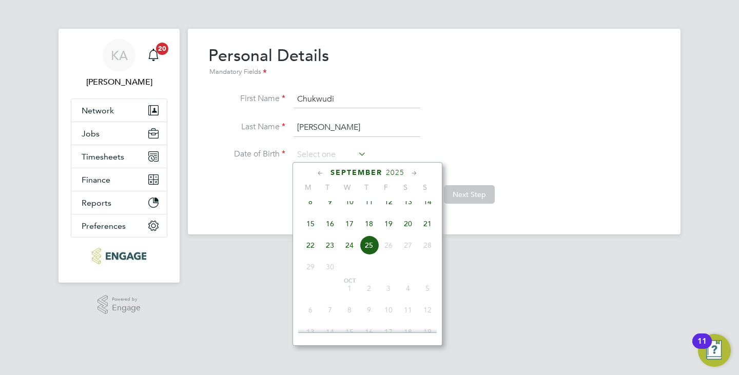
click at [315, 171] on div "September 2025" at bounding box center [367, 173] width 139 height 10
click at [320, 174] on icon at bounding box center [321, 173] width 10 height 11
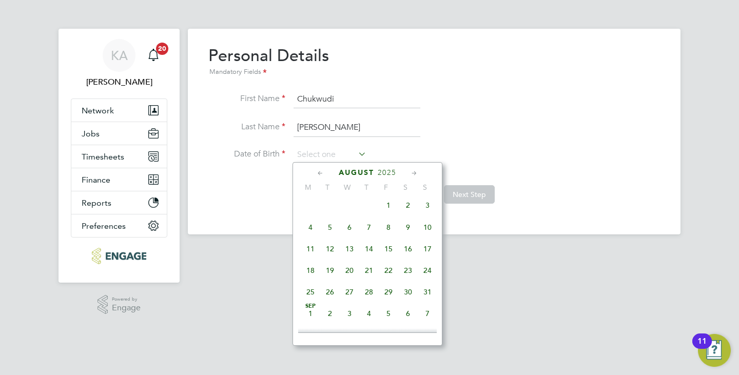
click at [383, 170] on span "2025" at bounding box center [387, 172] width 18 height 9
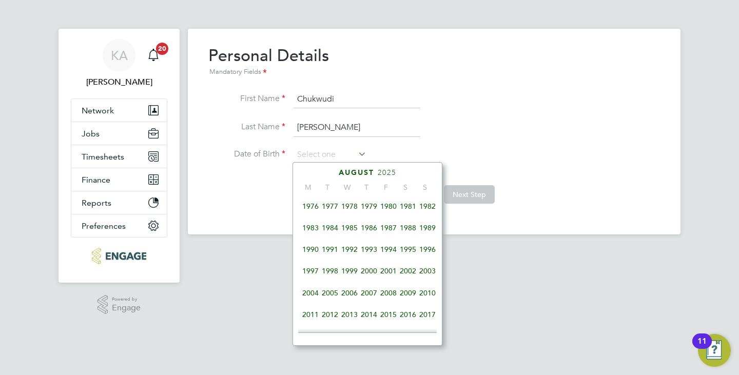
scroll to position [169, 0]
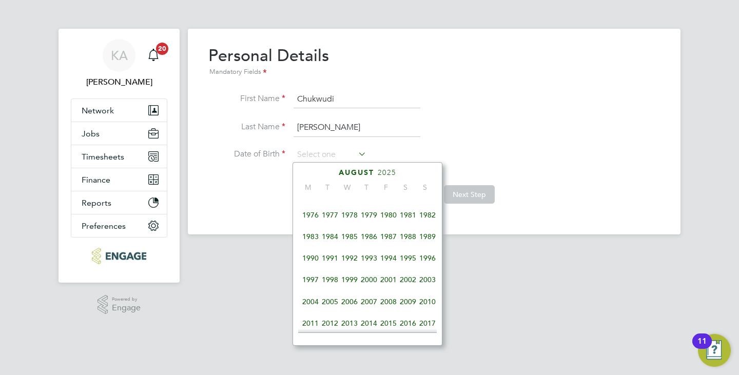
click at [369, 282] on span "2000" at bounding box center [369, 280] width 20 height 20
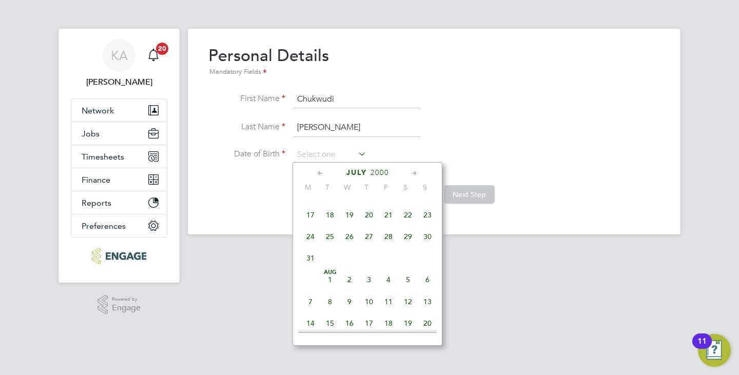
click at [320, 172] on icon at bounding box center [321, 173] width 10 height 11
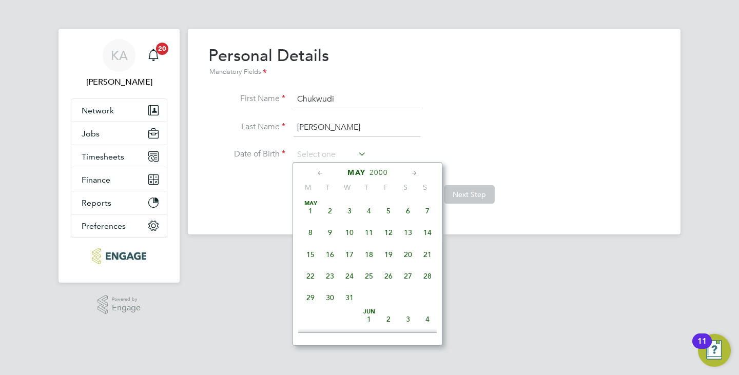
click at [320, 172] on icon at bounding box center [321, 173] width 10 height 11
click at [315, 256] on span "14" at bounding box center [311, 255] width 20 height 20
type input "[DATE]"
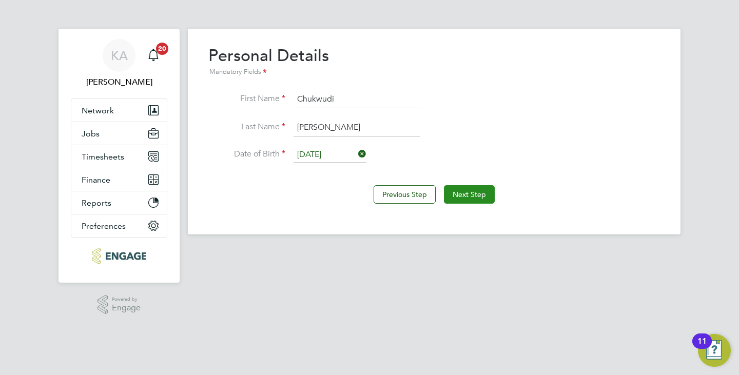
click at [478, 199] on button "Next Step" at bounding box center [469, 194] width 51 height 18
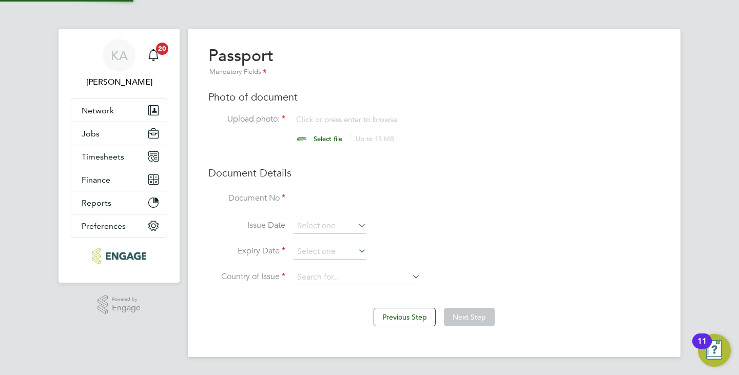
scroll to position [14, 127]
click at [315, 134] on input "file" at bounding box center [337, 129] width 161 height 31
type input "C:\fakepath\chs.jpeg"
click at [333, 199] on input at bounding box center [357, 199] width 127 height 18
click at [344, 197] on input at bounding box center [357, 199] width 127 height 18
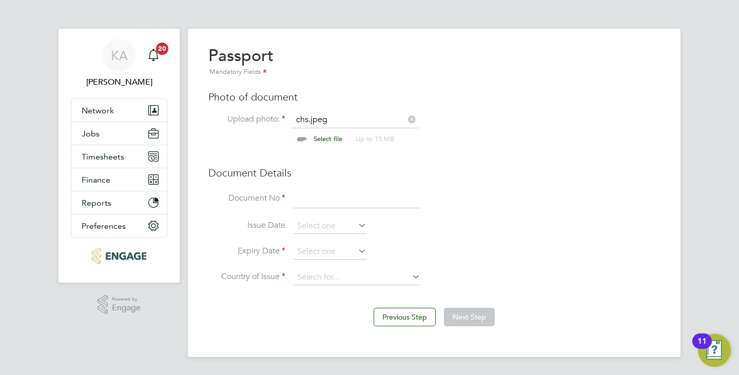
click at [335, 199] on input at bounding box center [357, 199] width 127 height 18
type input "B01784727"
click at [323, 246] on input at bounding box center [330, 251] width 73 height 15
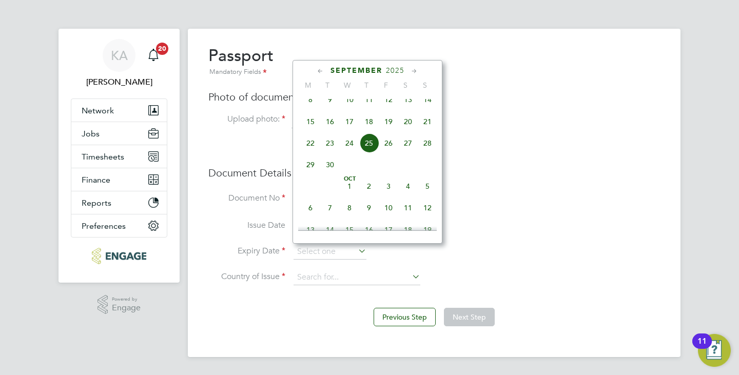
click at [395, 72] on span "2025" at bounding box center [395, 70] width 18 height 9
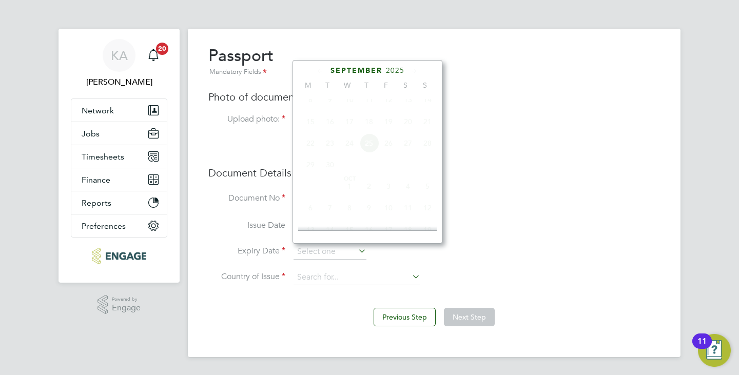
scroll to position [272, 0]
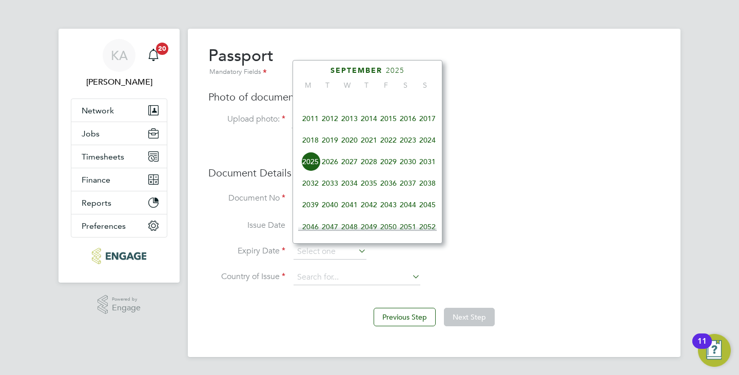
click at [372, 169] on span "2028" at bounding box center [369, 162] width 20 height 20
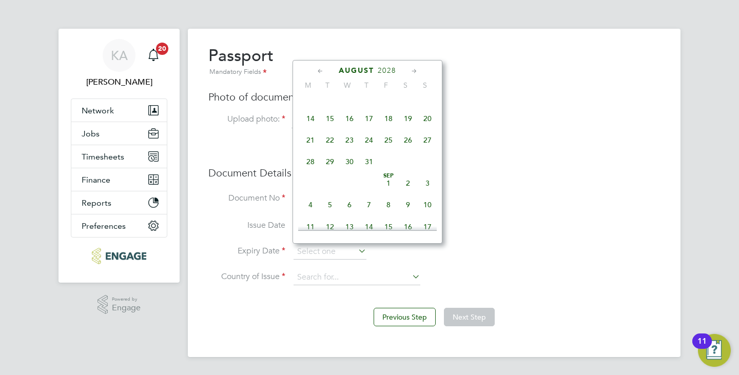
click at [322, 70] on icon at bounding box center [321, 71] width 10 height 11
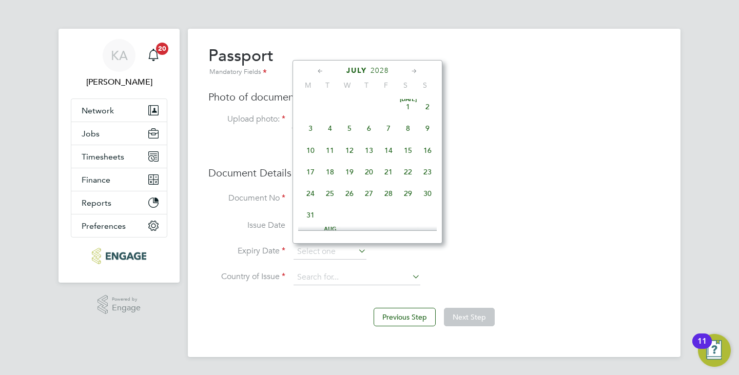
click at [322, 70] on icon at bounding box center [321, 71] width 10 height 11
click at [429, 106] on span "5" at bounding box center [428, 109] width 20 height 20
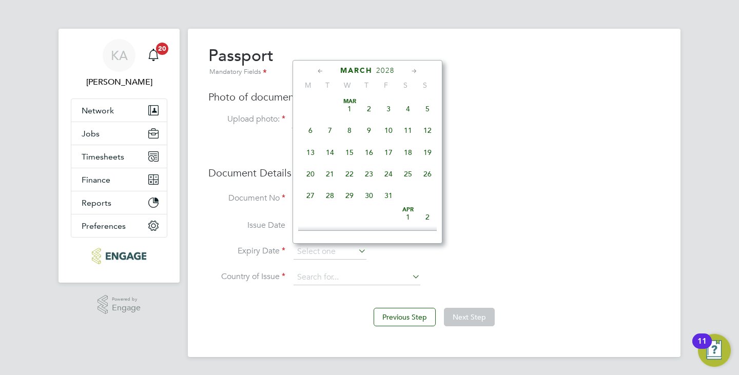
type input "[DATE]"
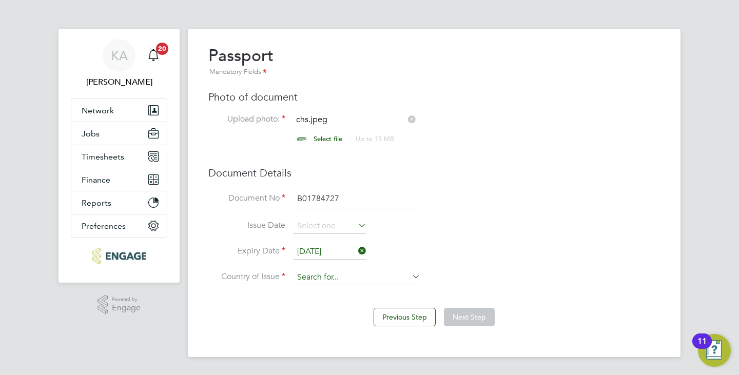
click at [358, 279] on input at bounding box center [357, 277] width 127 height 15
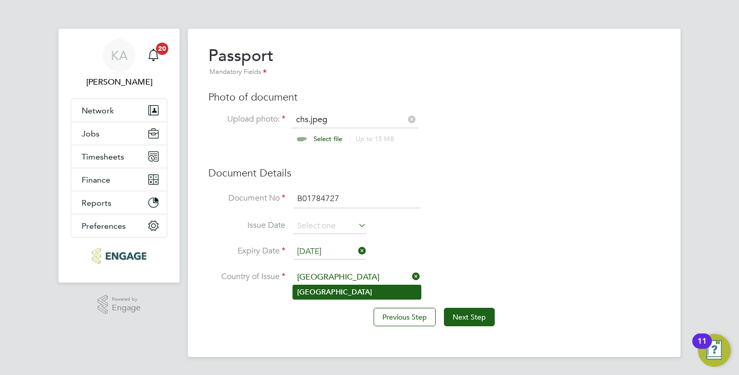
click at [339, 291] on li "Nigeria" at bounding box center [357, 292] width 128 height 14
type input "Nigeria"
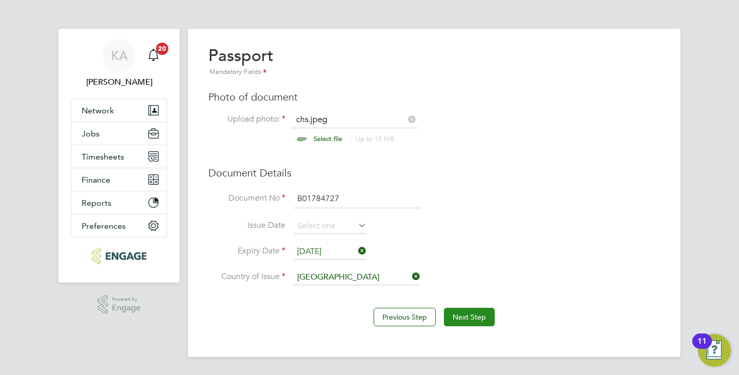
click at [463, 316] on button "Next Step" at bounding box center [469, 317] width 51 height 18
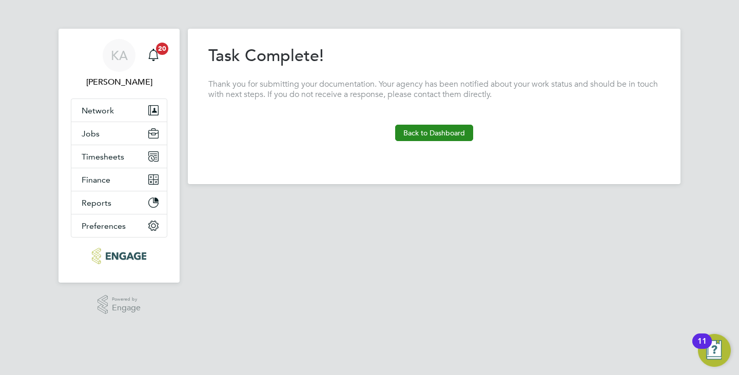
click at [437, 137] on button "Back to Dashboard" at bounding box center [434, 133] width 78 height 16
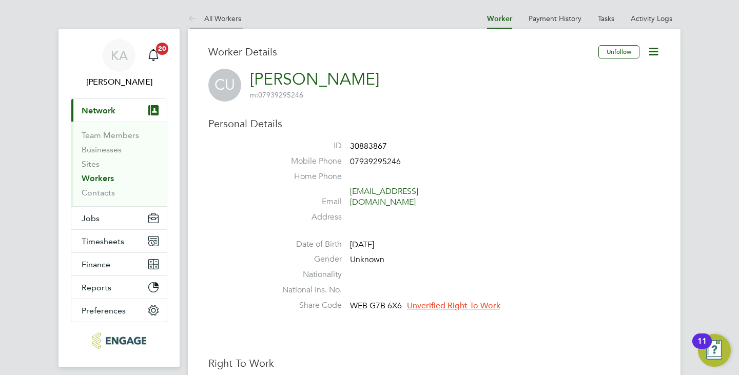
click at [233, 21] on link "All Workers" at bounding box center [214, 18] width 53 height 9
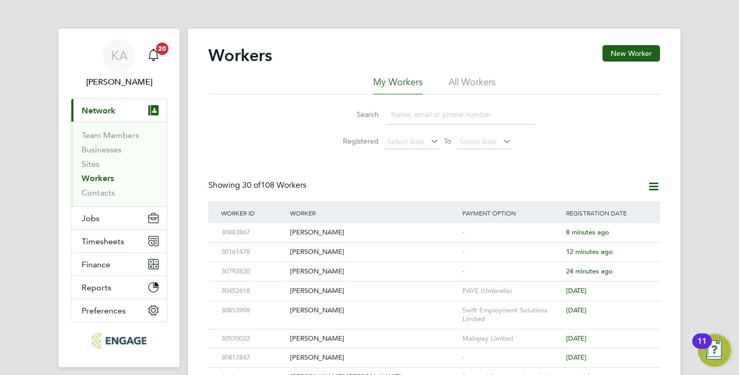
click at [461, 76] on li "All Workers" at bounding box center [472, 85] width 47 height 18
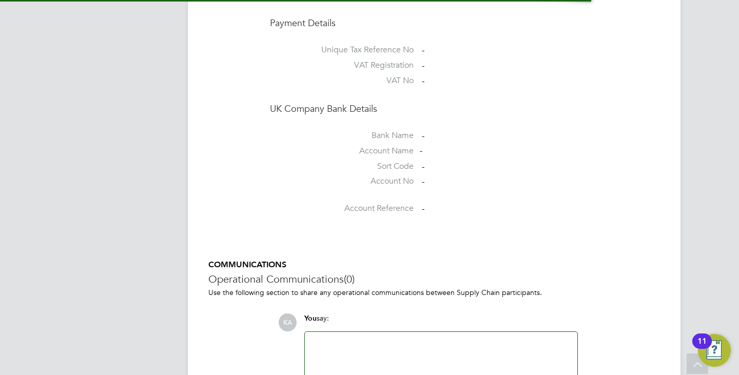
scroll to position [895, 0]
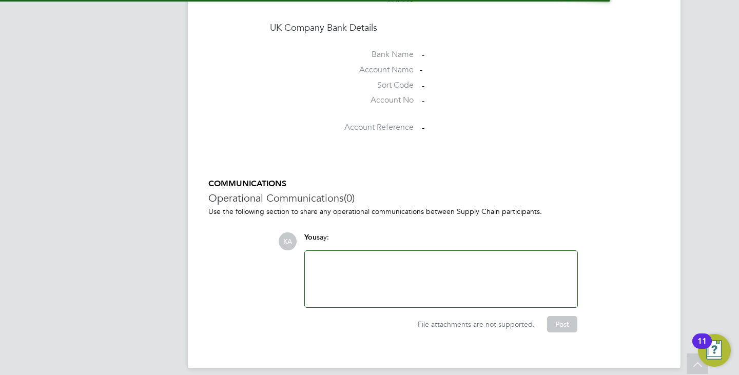
click at [343, 257] on div at bounding box center [441, 279] width 260 height 44
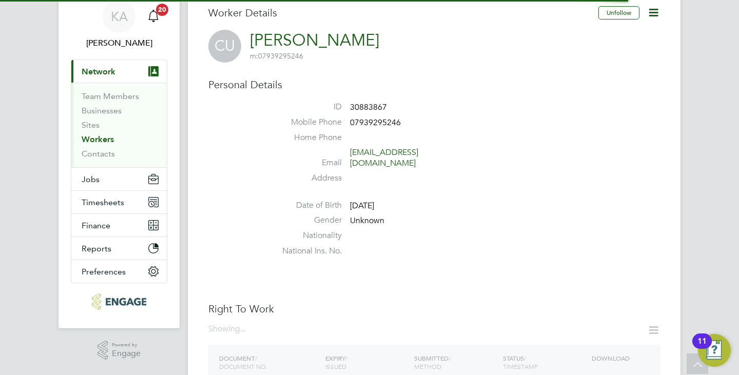
scroll to position [0, 0]
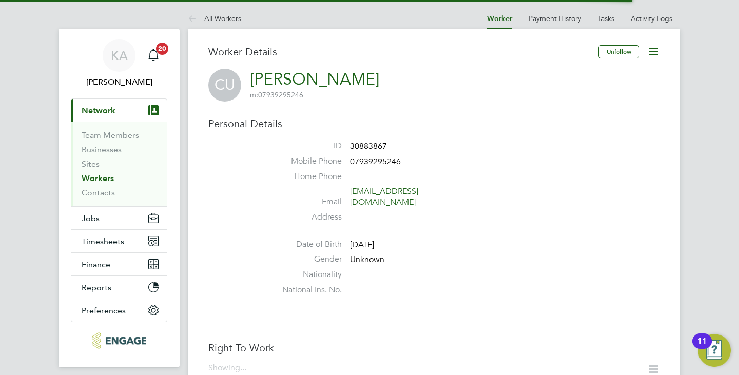
click at [657, 50] on icon at bounding box center [653, 51] width 13 height 13
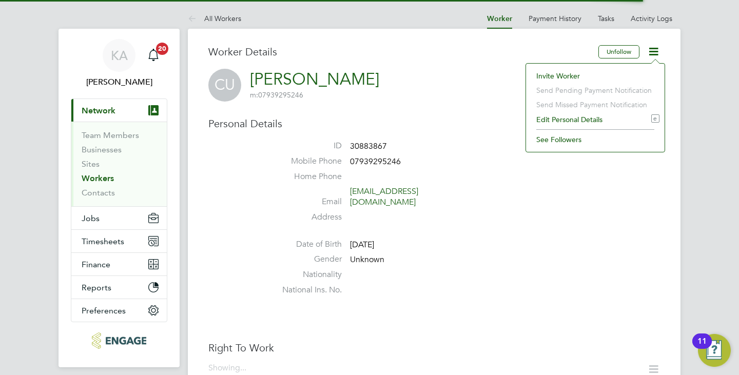
click at [552, 123] on li "Edit Personal Details e" at bounding box center [595, 119] width 128 height 14
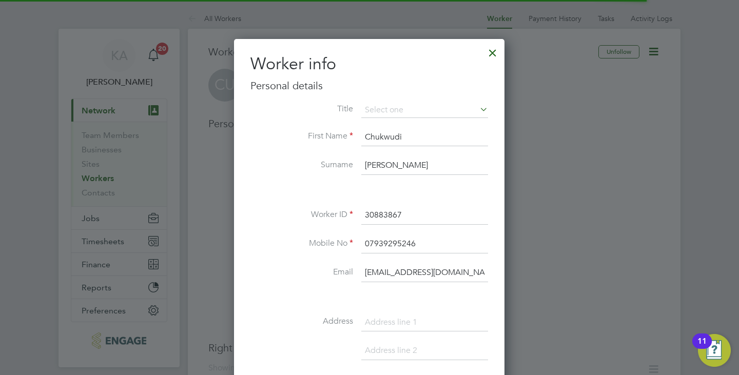
scroll to position [580, 272]
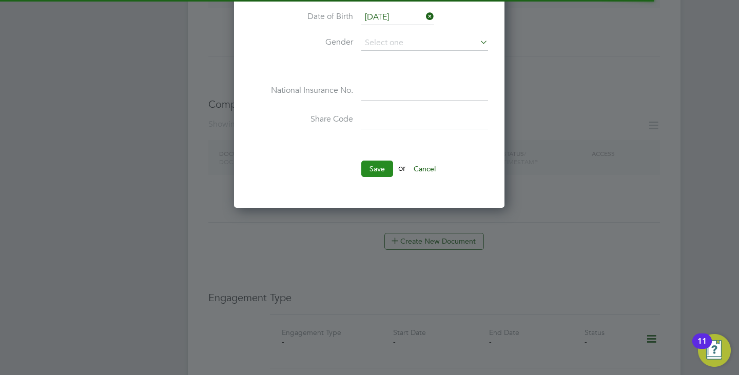
click at [381, 174] on button "Save" at bounding box center [377, 169] width 32 height 16
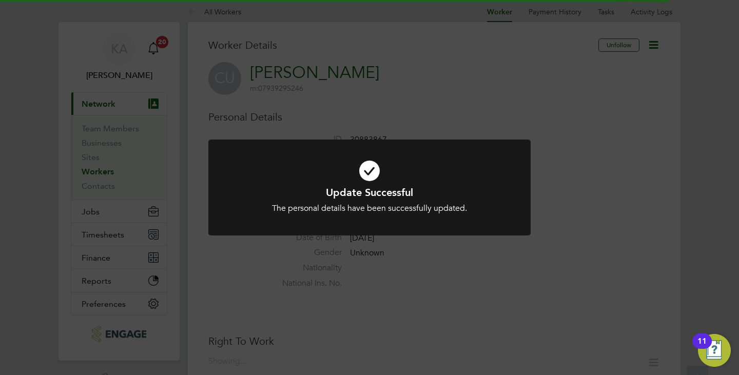
scroll to position [0, 0]
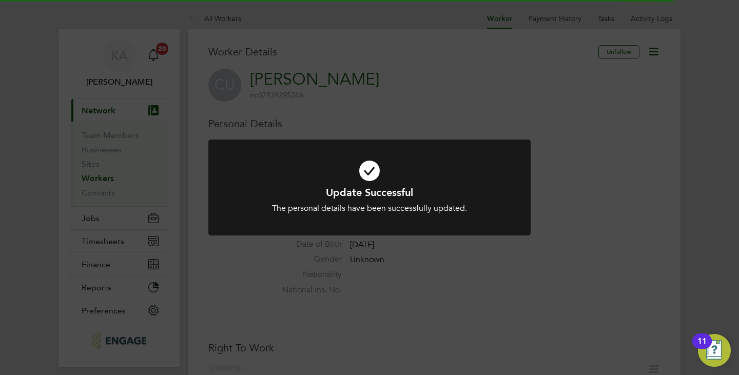
click at [577, 126] on div "Update Successful The personal details have been successfully updated. Cancel O…" at bounding box center [369, 187] width 739 height 375
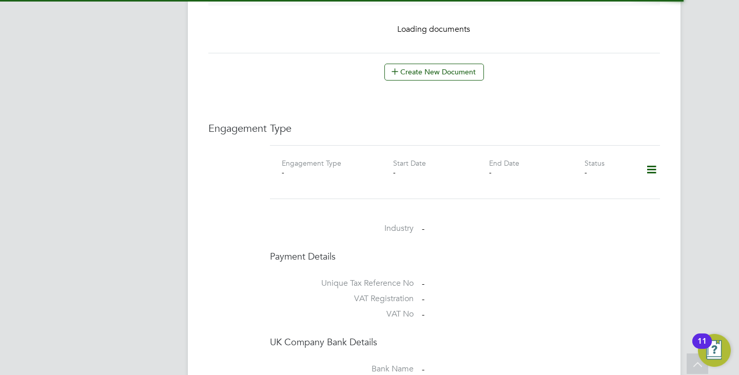
scroll to position [513, 0]
